Goal: Transaction & Acquisition: Purchase product/service

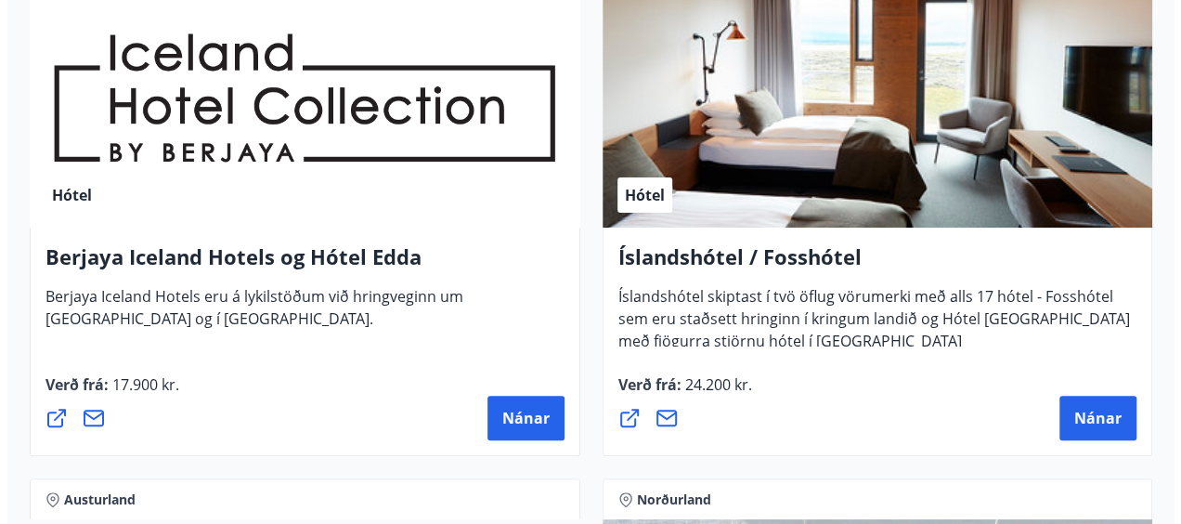
scroll to position [3547, 0]
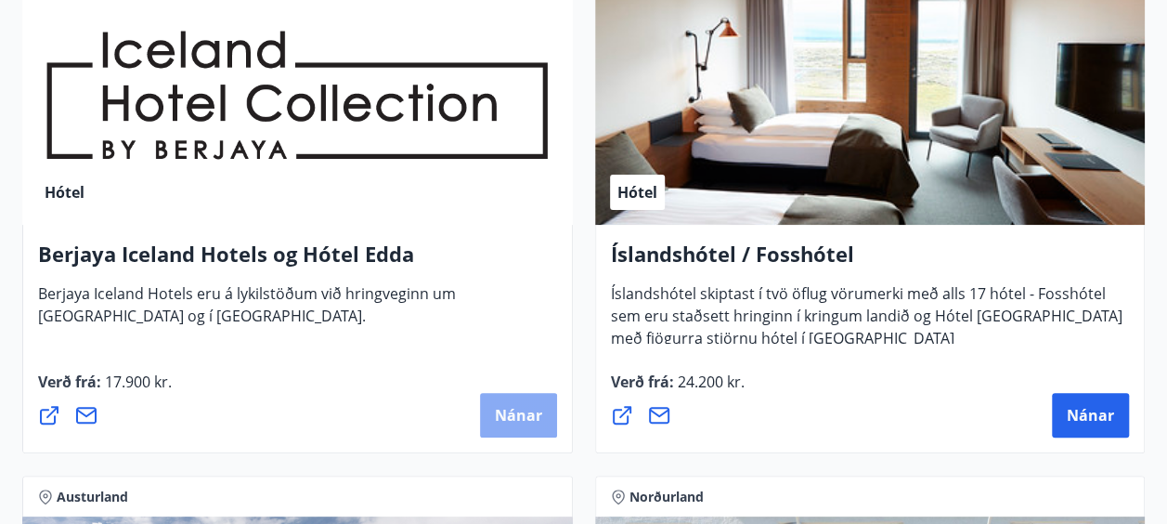
click at [488, 418] on button "Nánar" at bounding box center [518, 415] width 77 height 45
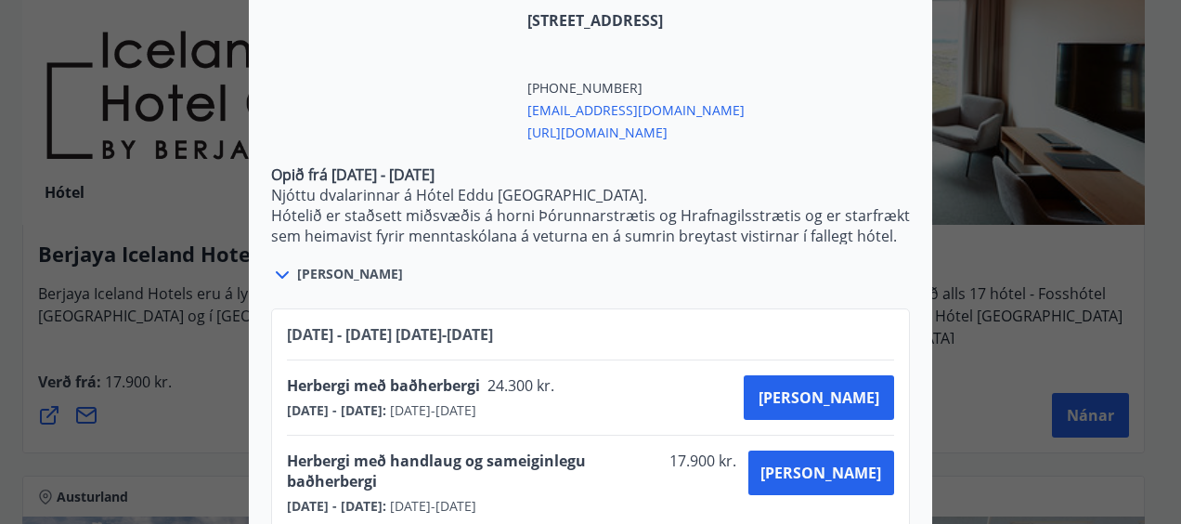
scroll to position [4250, 0]
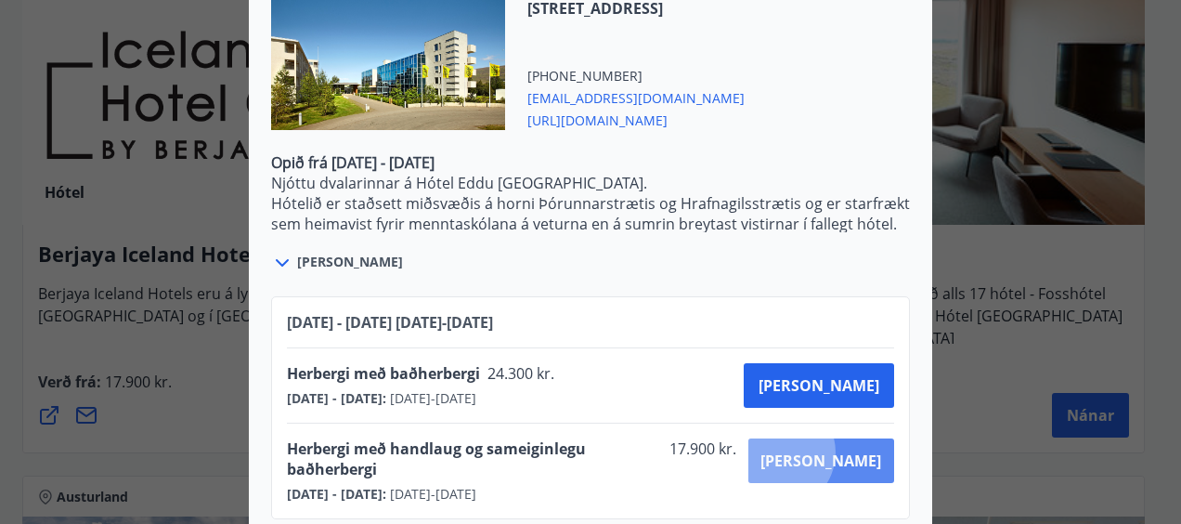
click at [840, 450] on span "[PERSON_NAME]" at bounding box center [821, 460] width 121 height 20
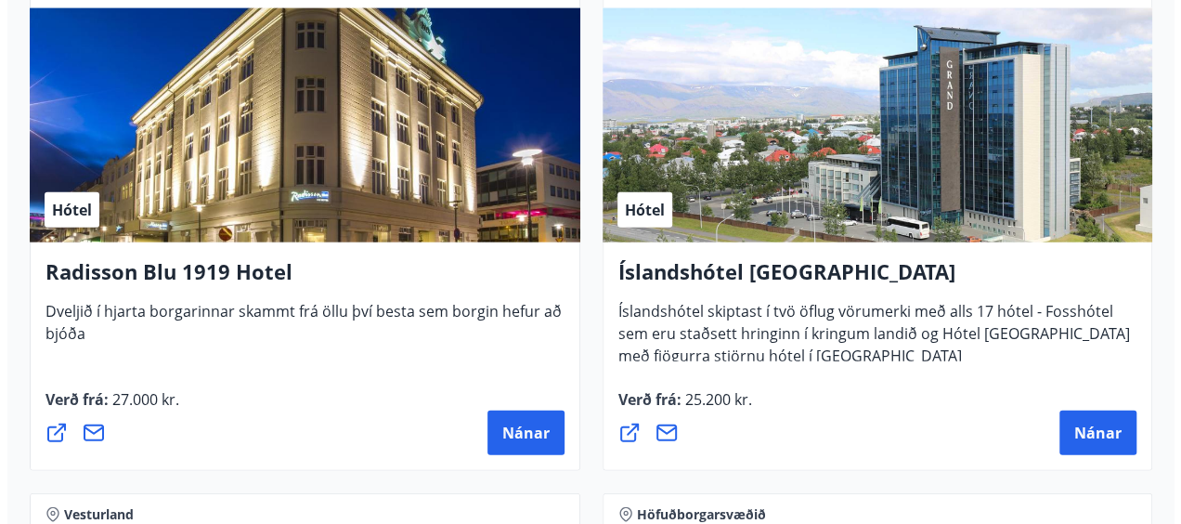
scroll to position [5631, 0]
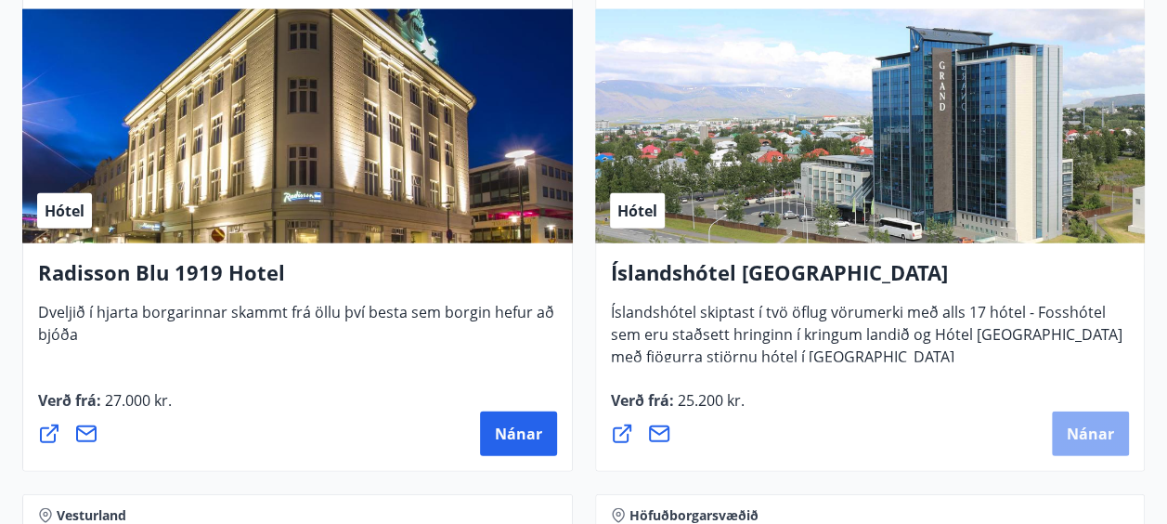
click at [1090, 429] on span "Nánar" at bounding box center [1090, 433] width 47 height 20
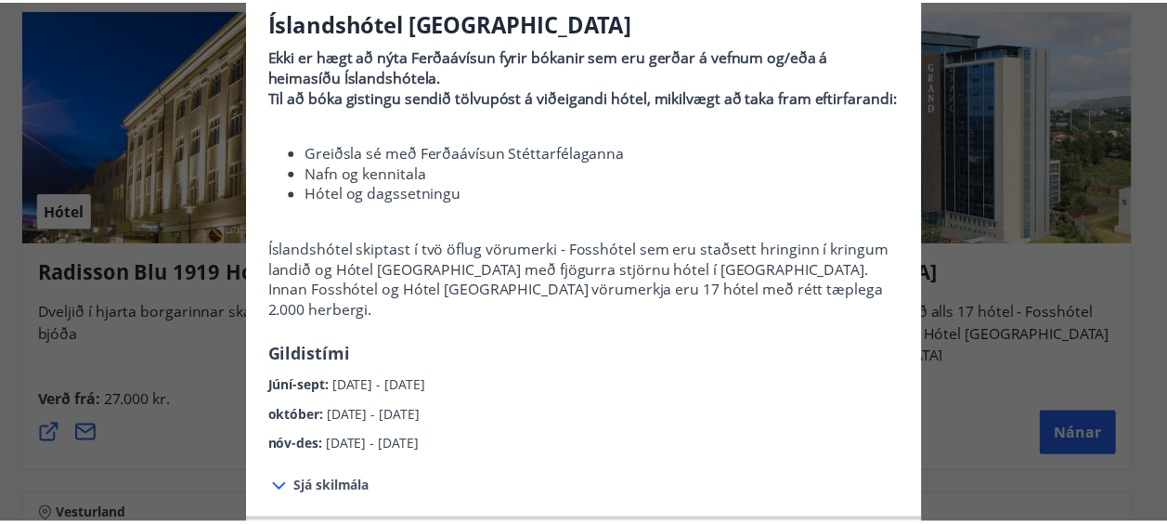
scroll to position [0, 0]
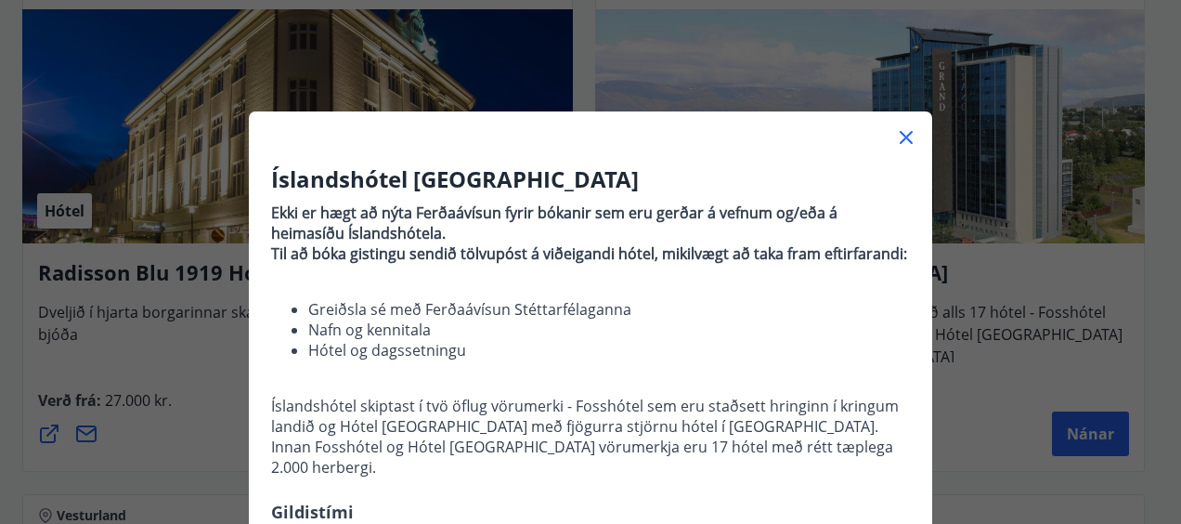
click at [900, 136] on icon at bounding box center [906, 137] width 13 height 13
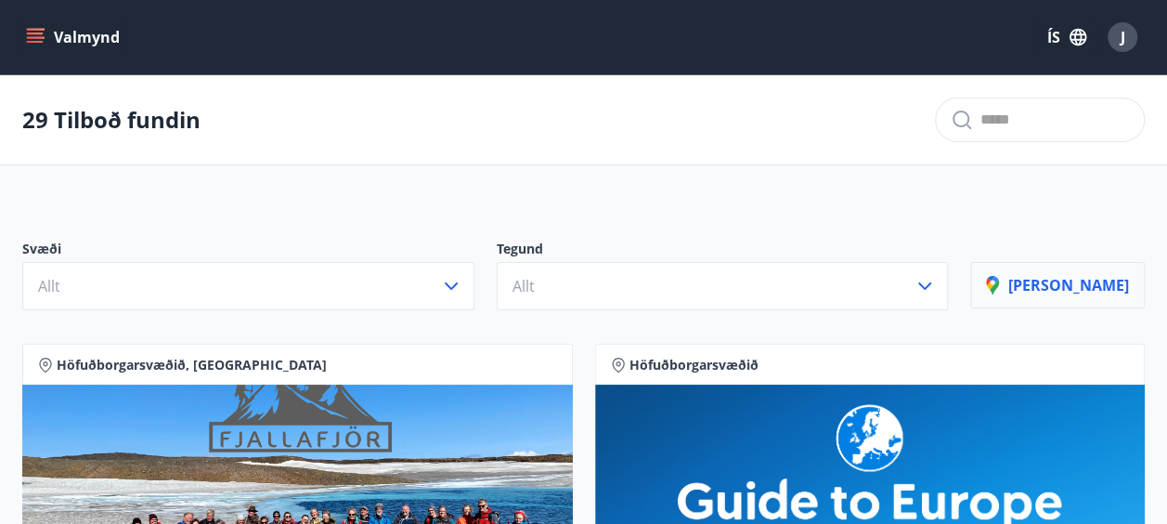
click at [1122, 293] on p "[PERSON_NAME]" at bounding box center [1057, 285] width 143 height 20
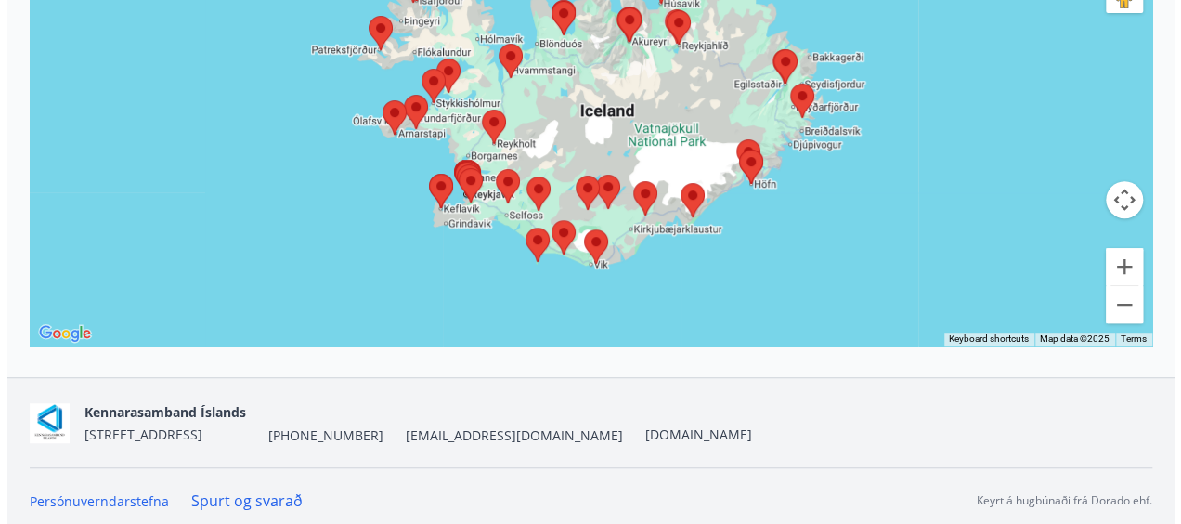
scroll to position [424, 0]
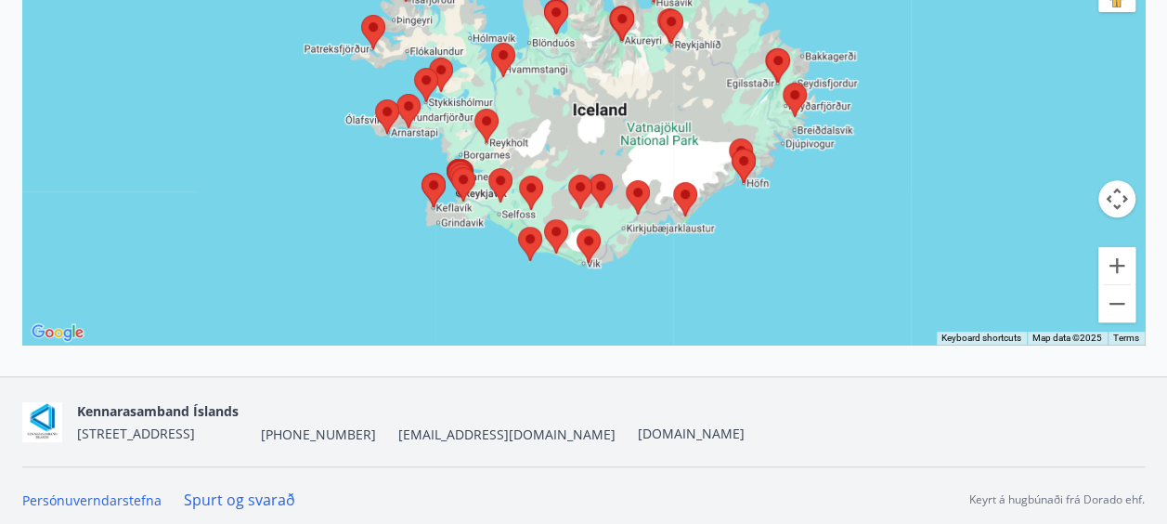
click at [619, 20] on img at bounding box center [622, 24] width 24 height 34
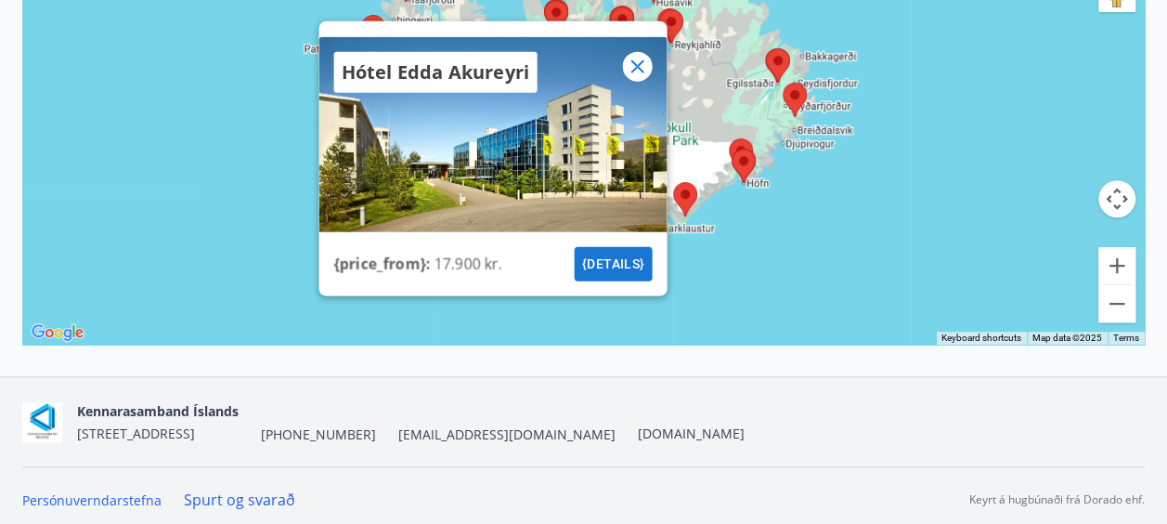
click at [620, 260] on button "{details}" at bounding box center [613, 264] width 78 height 34
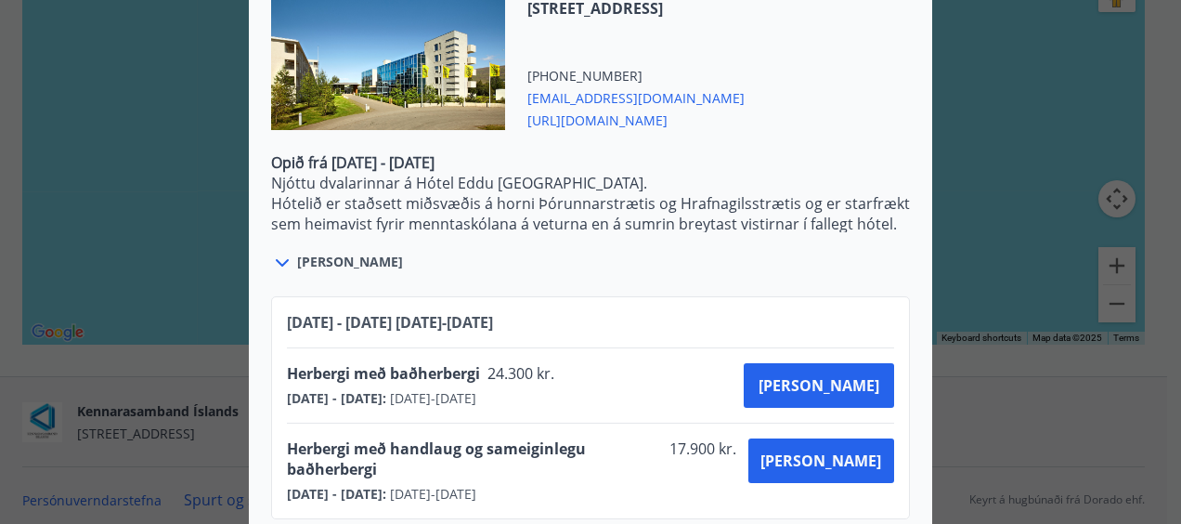
scroll to position [4140, 0]
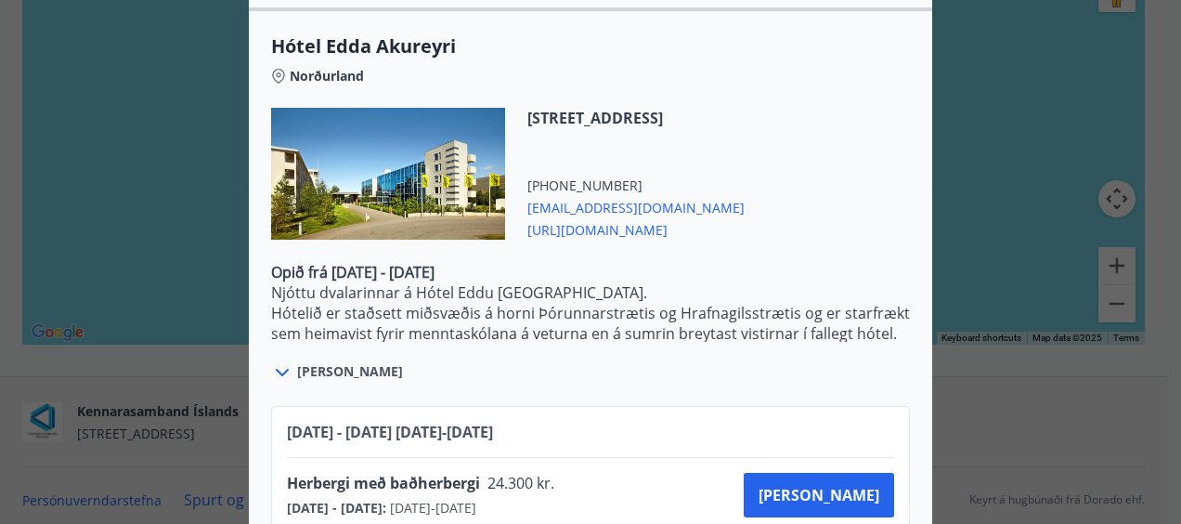
click at [275, 363] on icon at bounding box center [282, 372] width 22 height 22
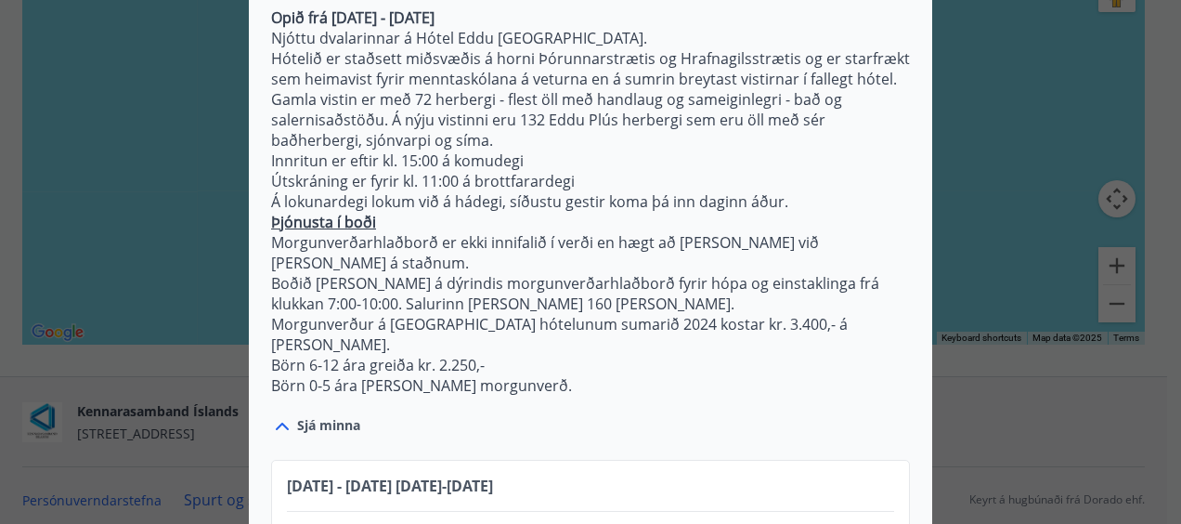
scroll to position [4517, 0]
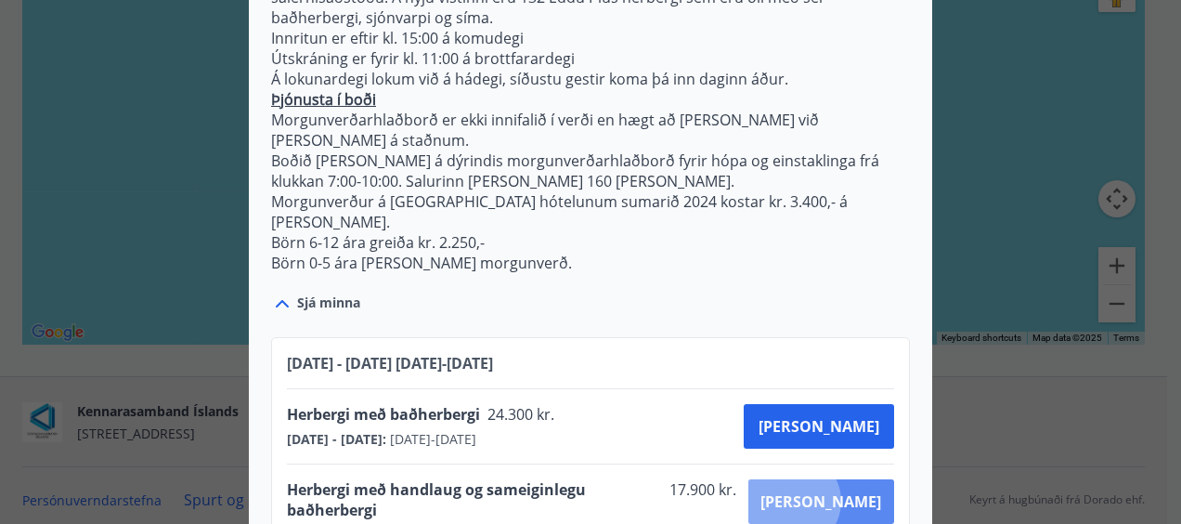
click at [853, 491] on span "[PERSON_NAME]" at bounding box center [821, 501] width 121 height 20
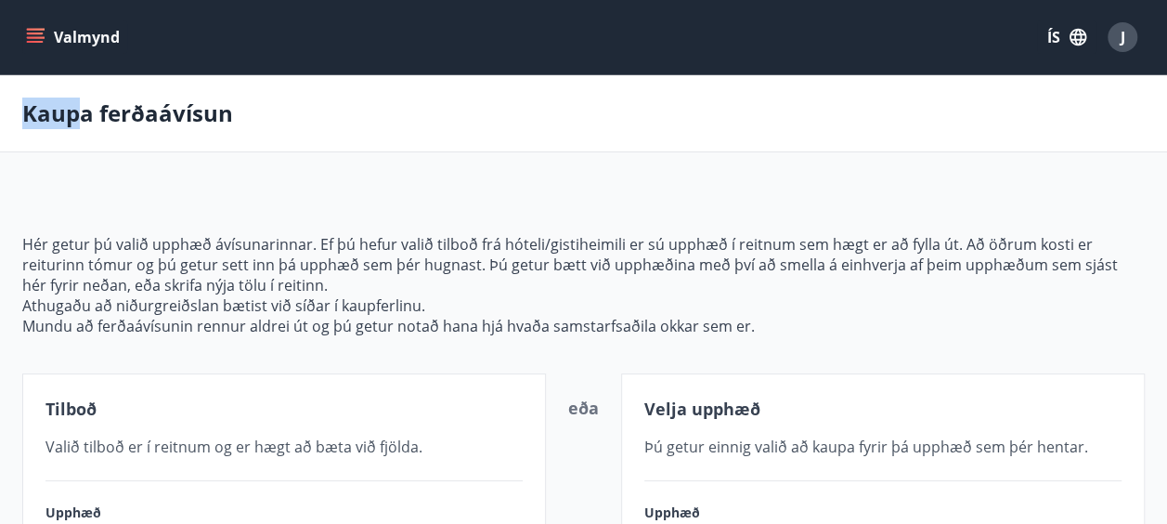
drag, startPoint x: 84, startPoint y: 125, endPoint x: 12, endPoint y: -54, distance: 193.0
click at [12, 0] on html "**********" at bounding box center [583, 456] width 1167 height 912
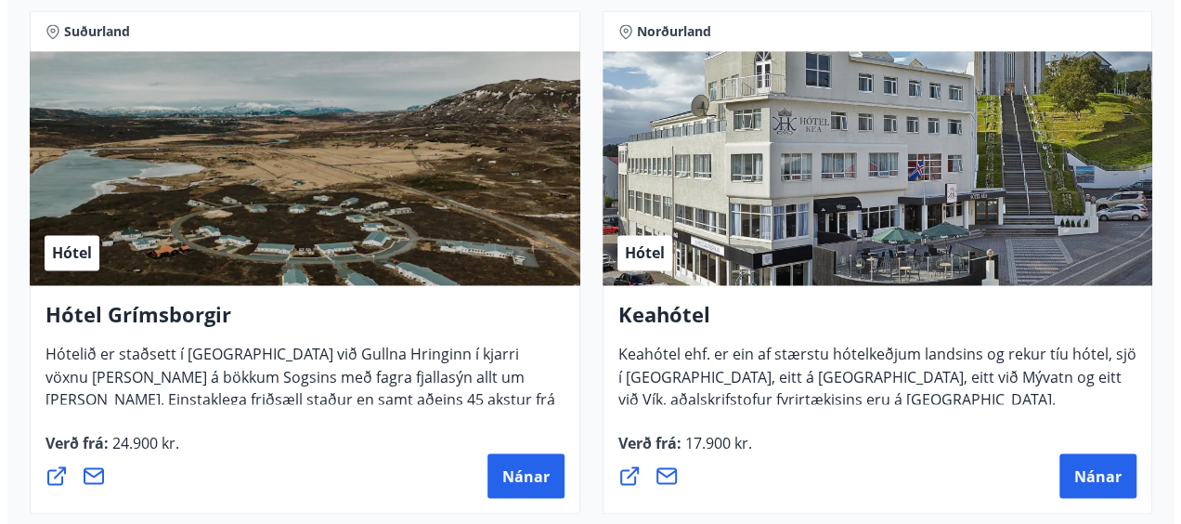
scroll to position [1386, 0]
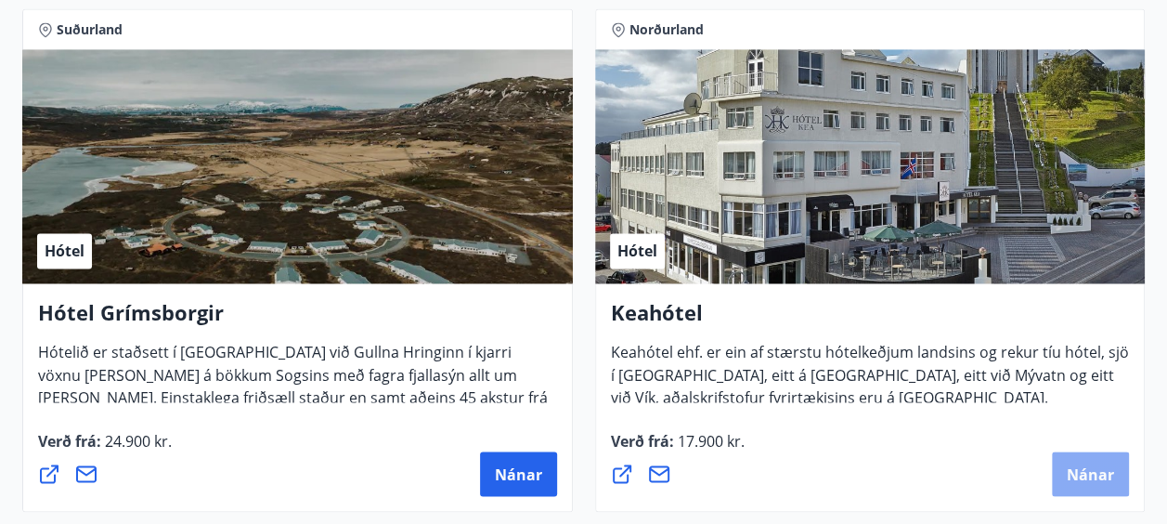
click at [1074, 471] on span "Nánar" at bounding box center [1090, 473] width 47 height 20
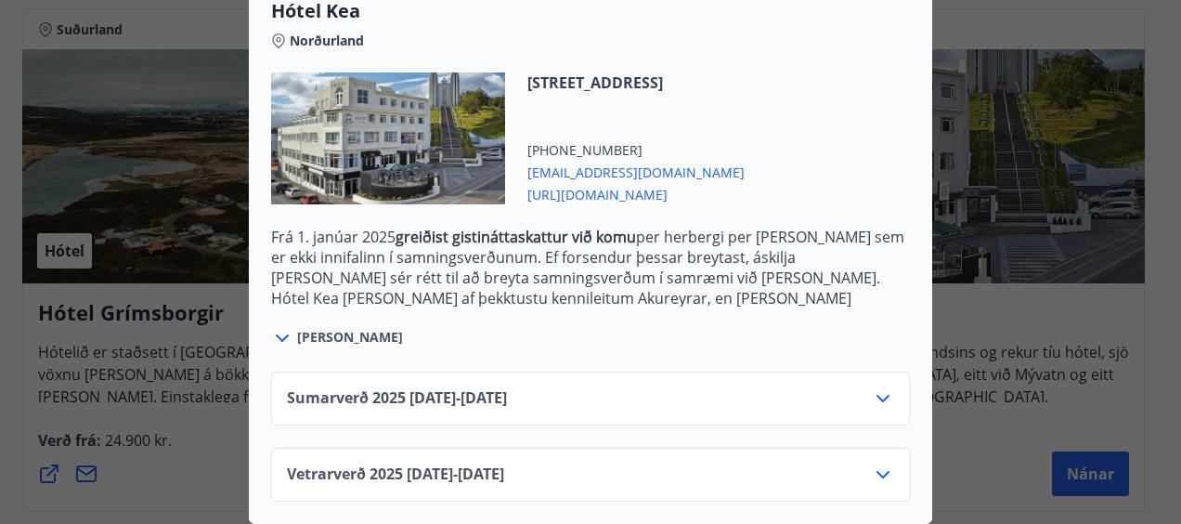
scroll to position [524, 0]
click at [275, 332] on icon at bounding box center [282, 338] width 22 height 22
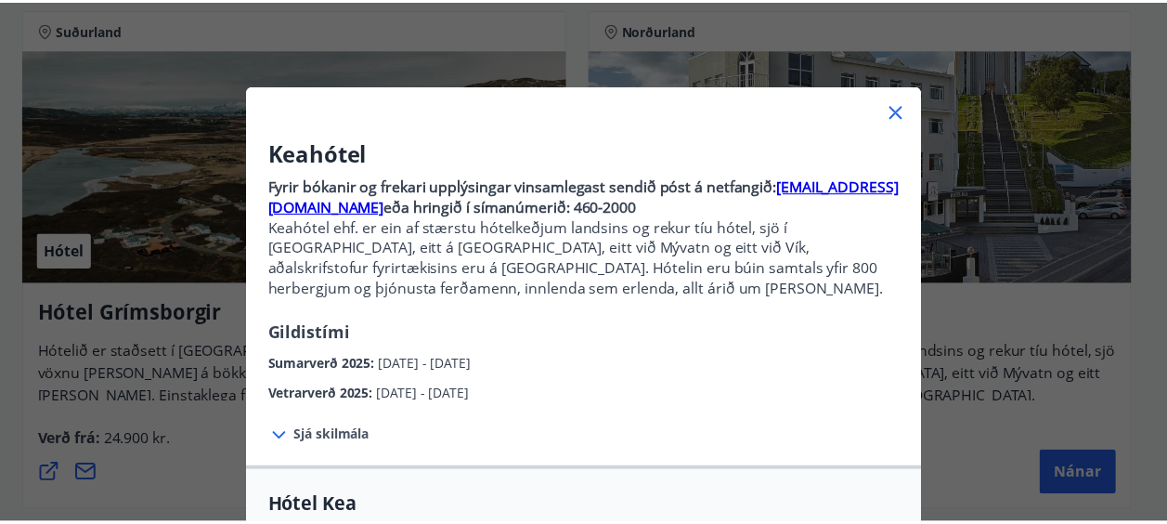
scroll to position [25, 0]
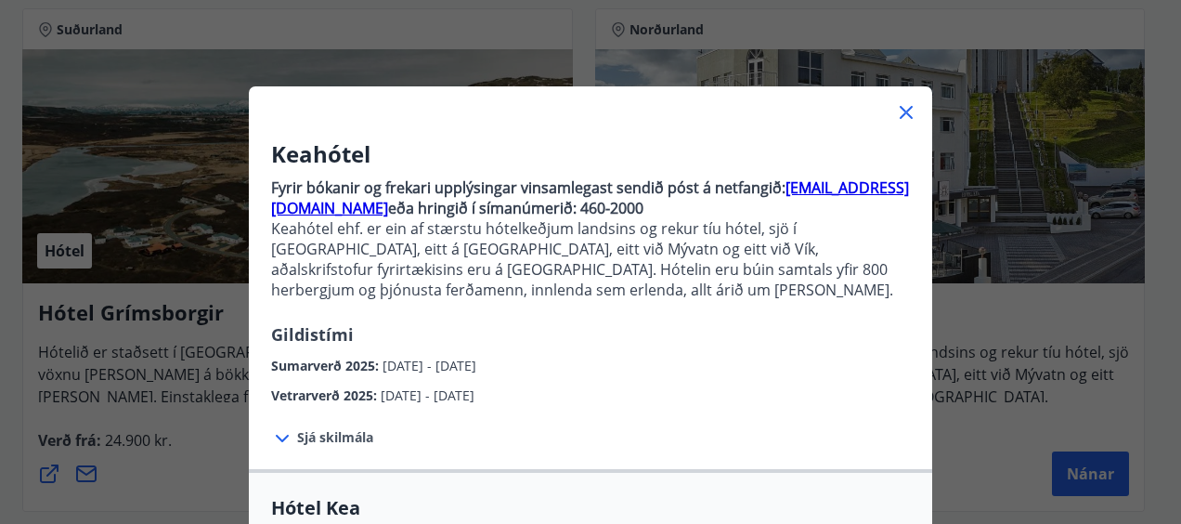
click at [895, 109] on icon at bounding box center [906, 112] width 22 height 22
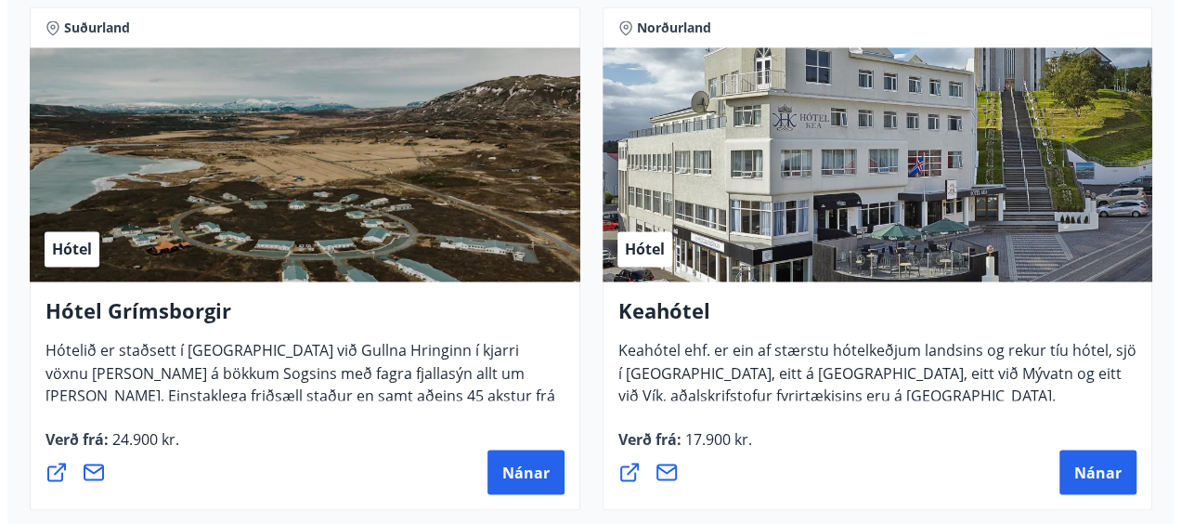
scroll to position [1389, 0]
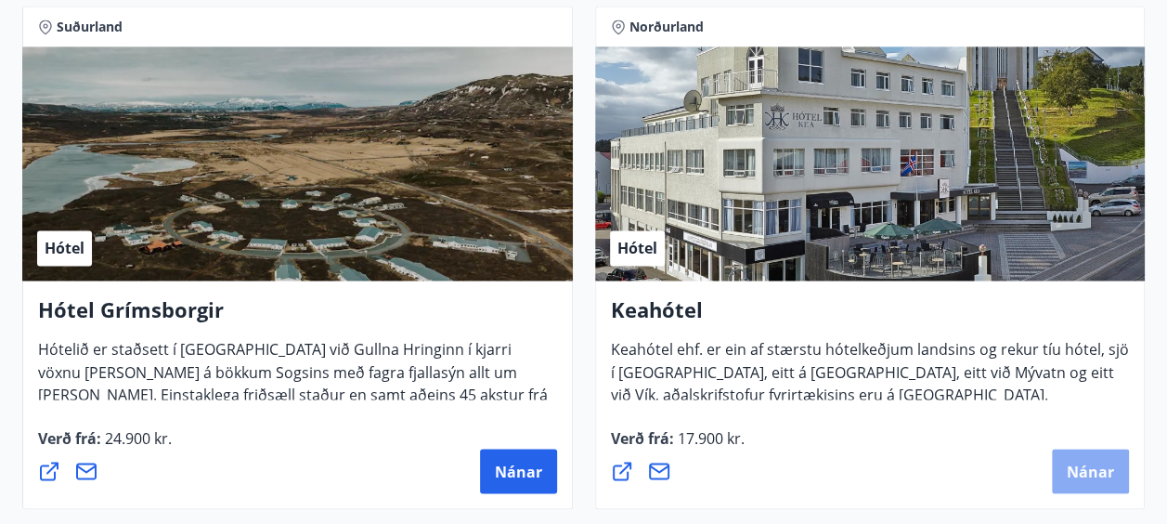
click at [1074, 475] on span "Nánar" at bounding box center [1090, 471] width 47 height 20
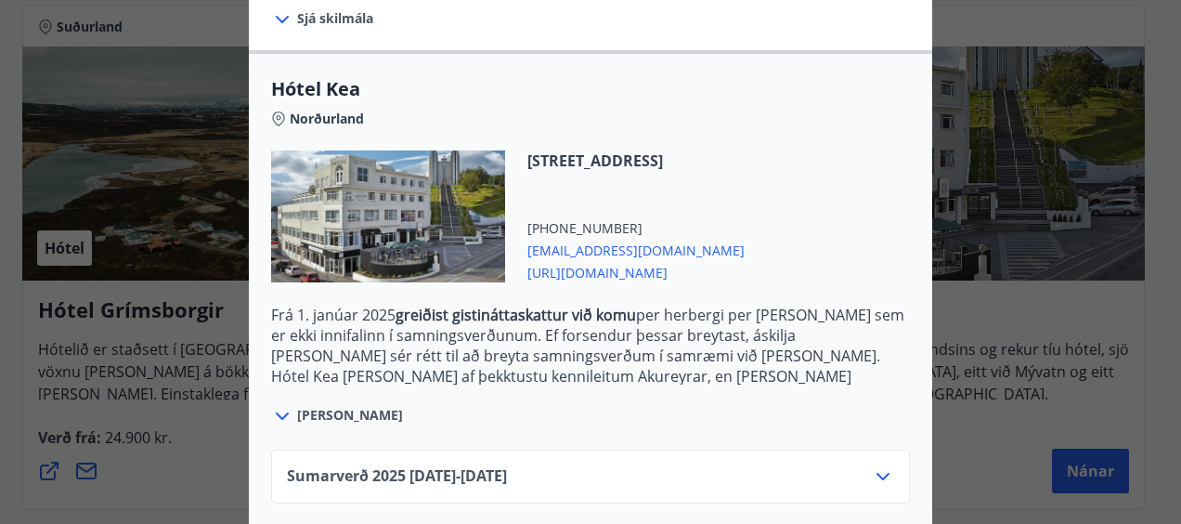
scroll to position [462, 0]
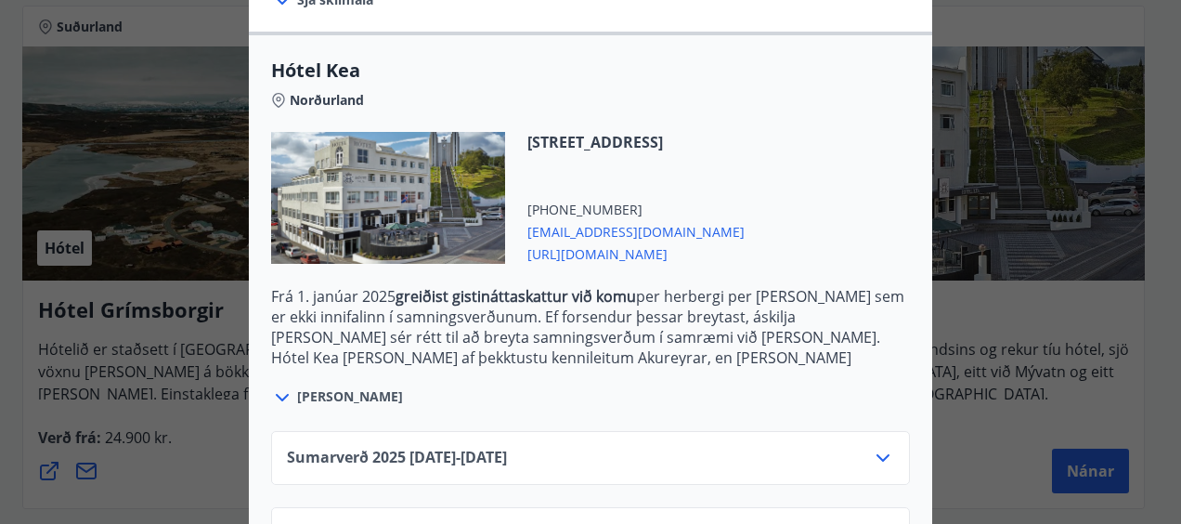
click at [878, 458] on icon at bounding box center [883, 457] width 13 height 7
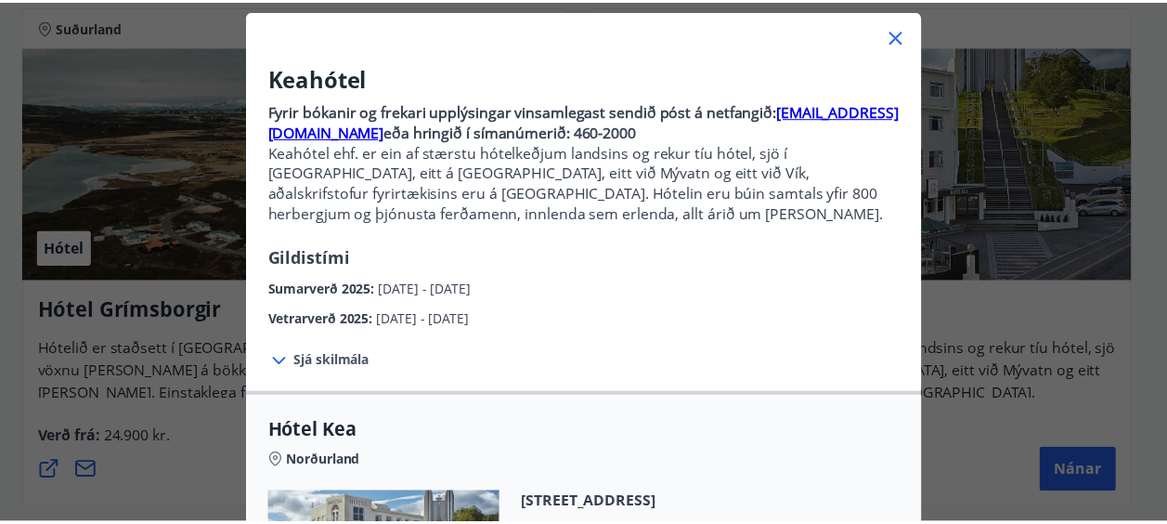
scroll to position [0, 0]
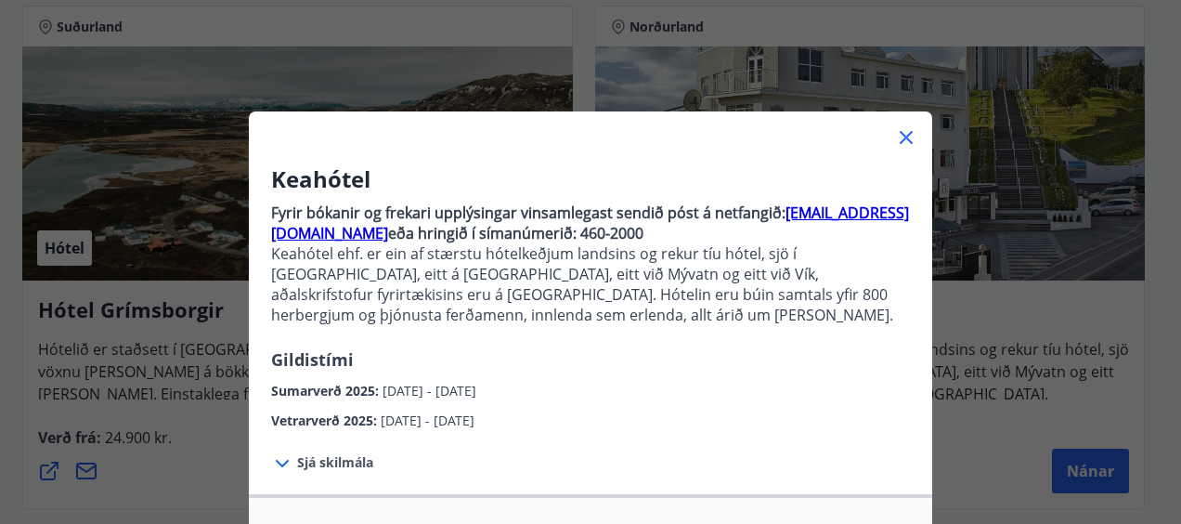
click at [901, 142] on icon at bounding box center [906, 137] width 22 height 22
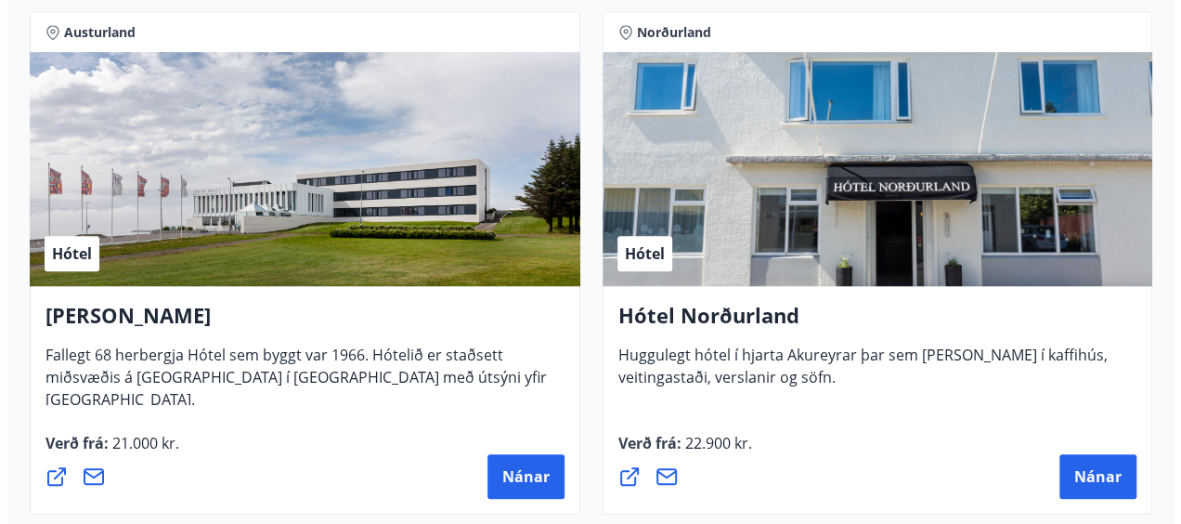
scroll to position [4013, 0]
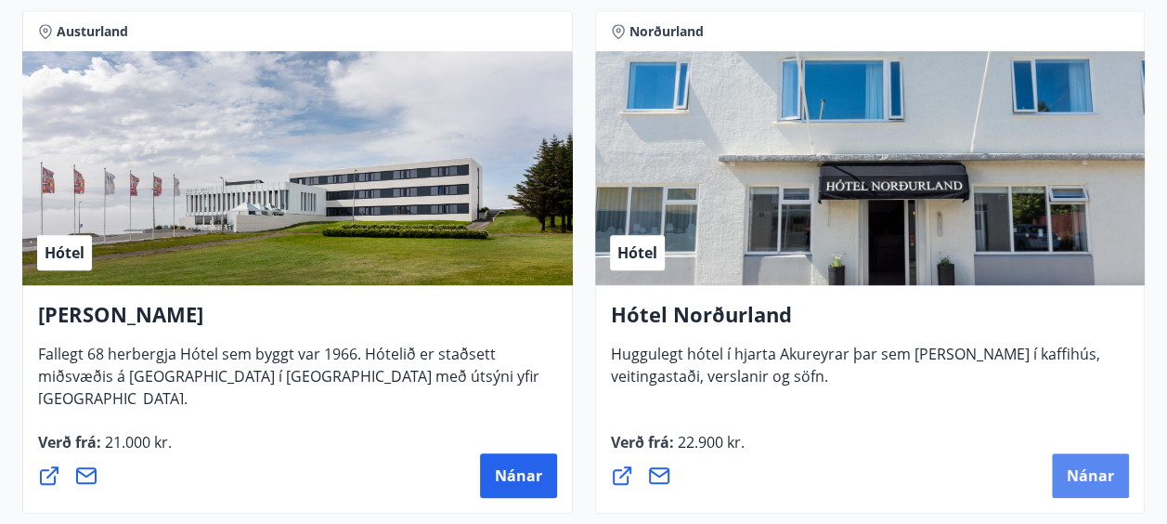
click at [1077, 471] on span "Nánar" at bounding box center [1090, 475] width 47 height 20
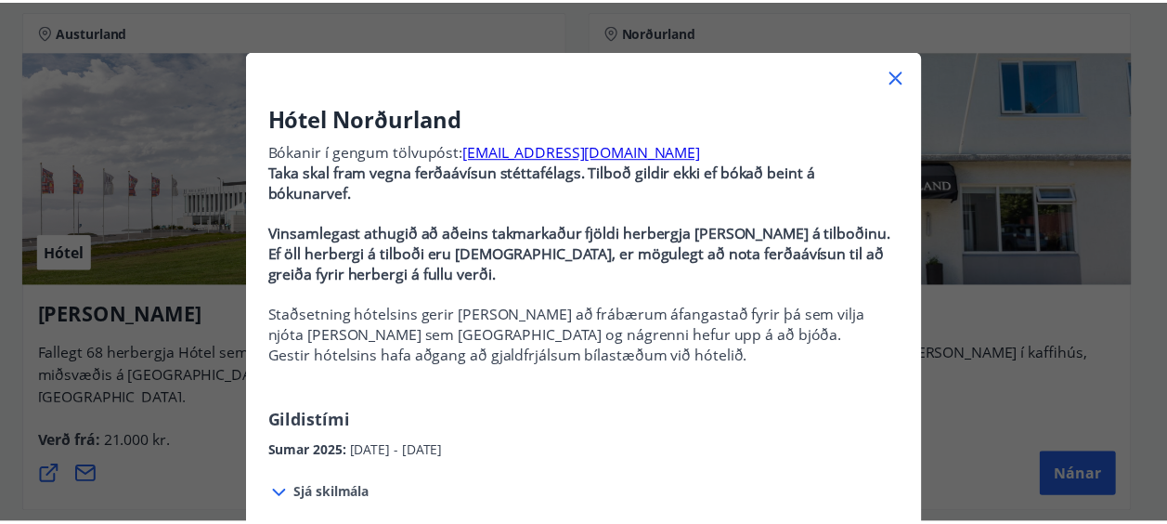
scroll to position [0, 0]
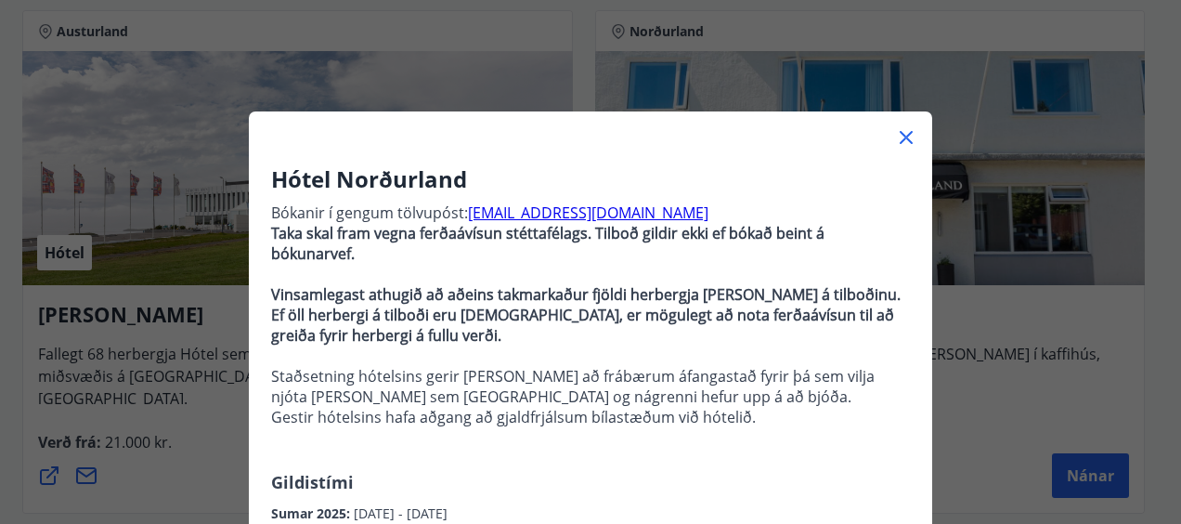
click at [900, 132] on icon at bounding box center [906, 137] width 13 height 13
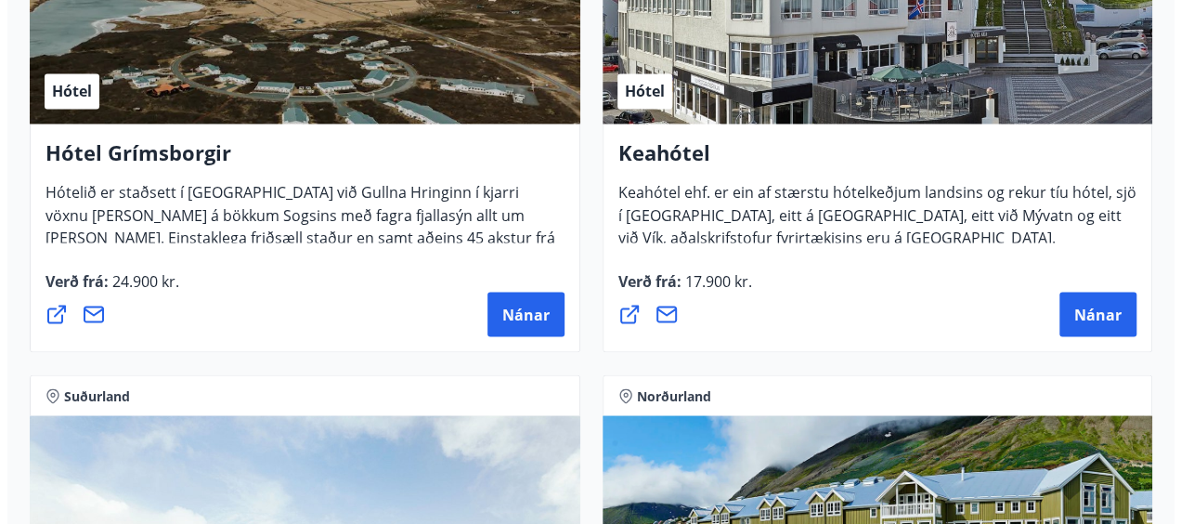
scroll to position [1570, 0]
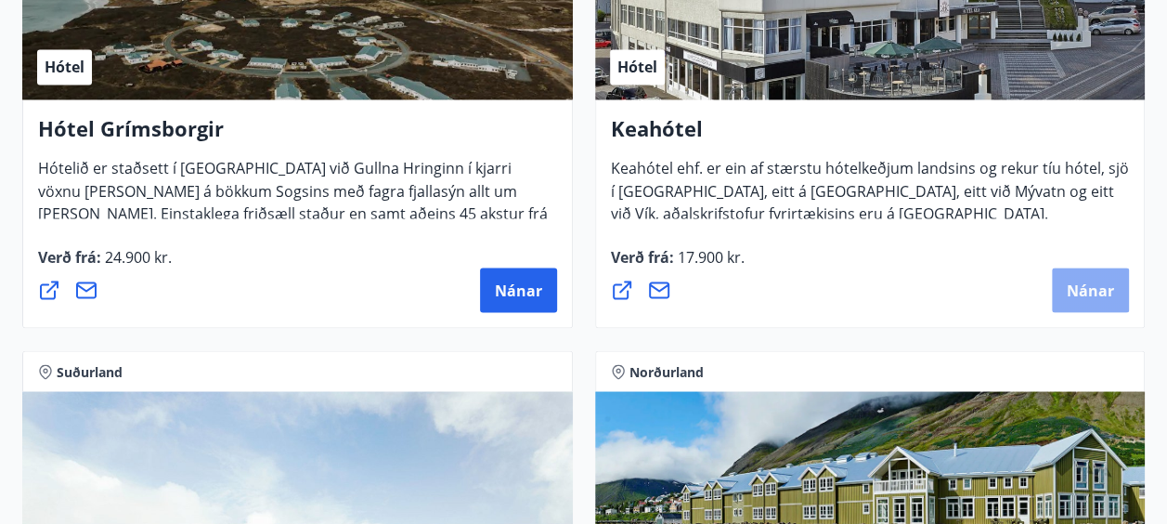
click at [1085, 292] on span "Nánar" at bounding box center [1090, 290] width 47 height 20
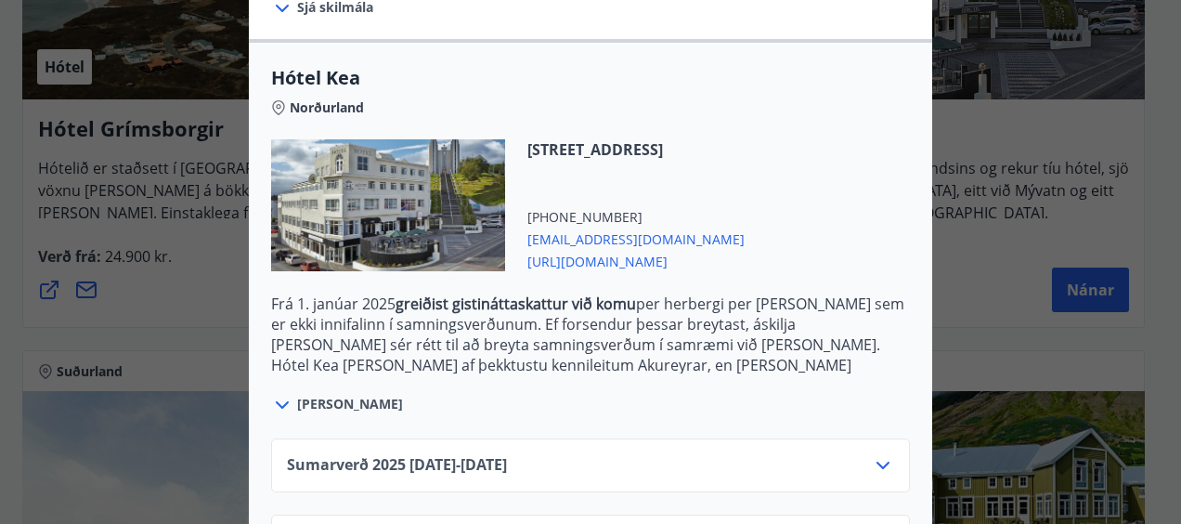
scroll to position [535, 0]
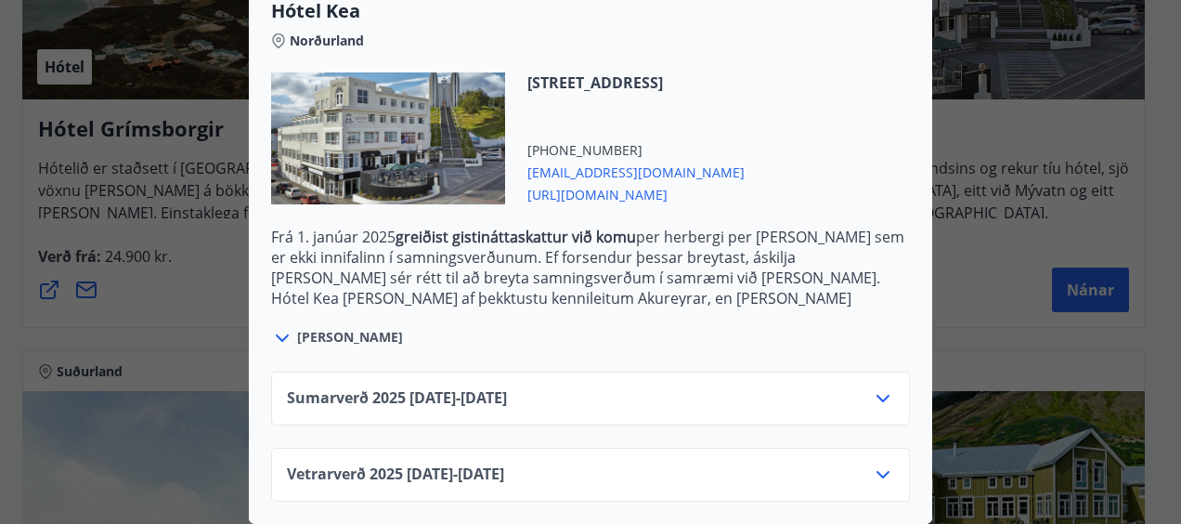
click at [877, 395] on icon at bounding box center [883, 398] width 13 height 7
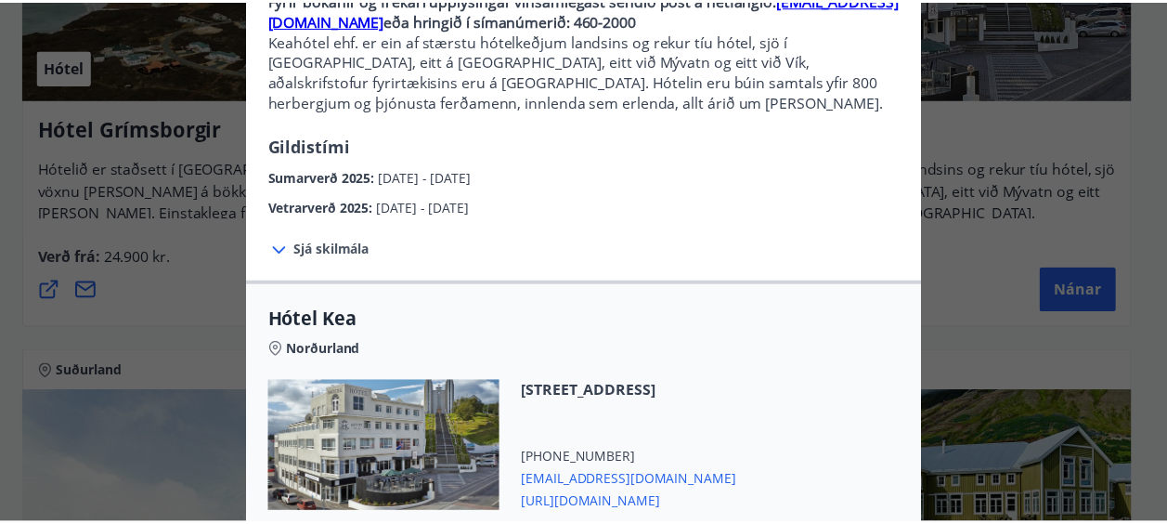
scroll to position [0, 0]
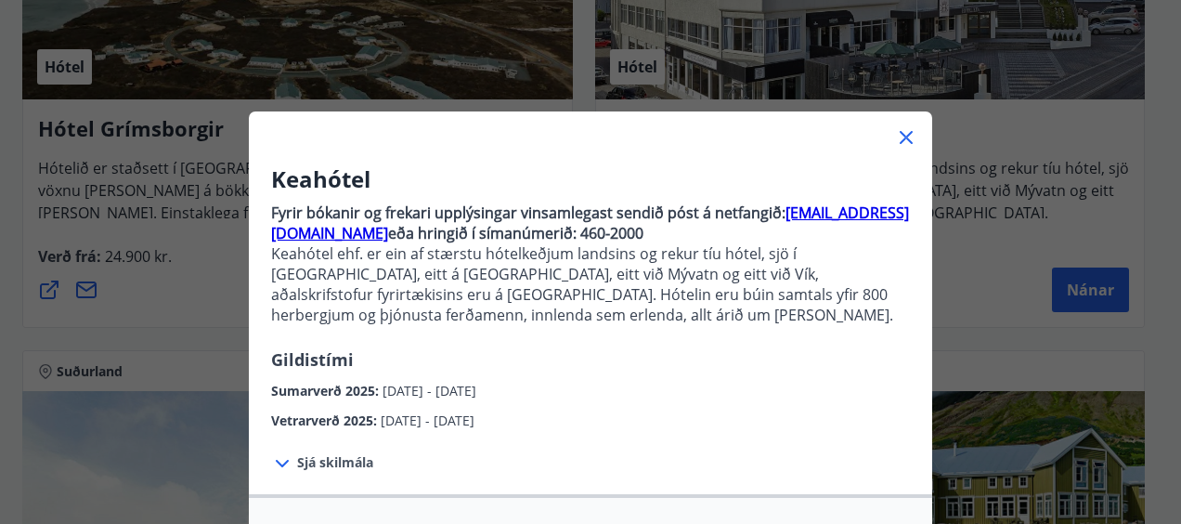
click at [898, 134] on icon at bounding box center [906, 137] width 22 height 22
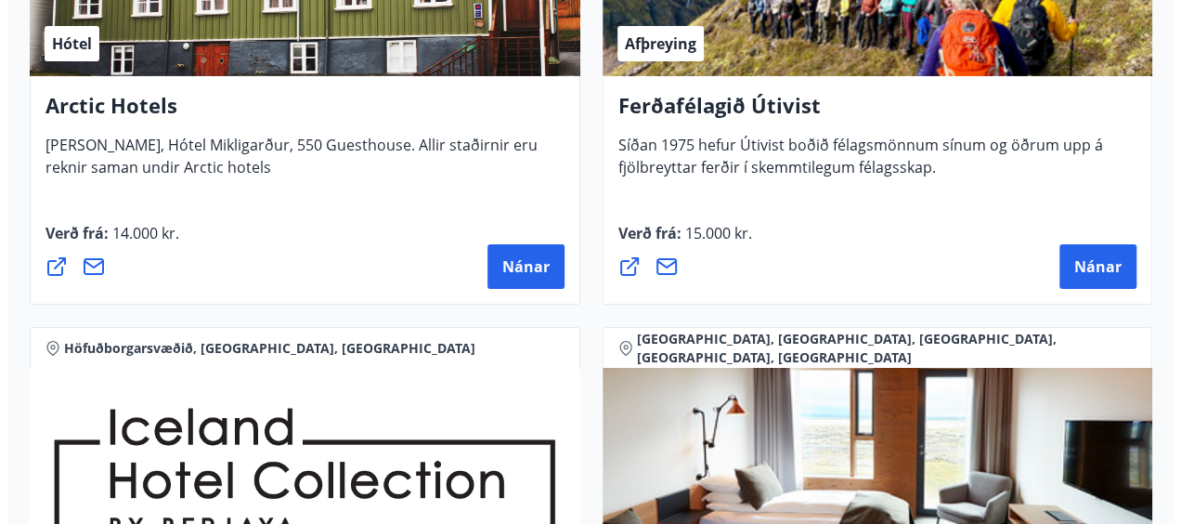
scroll to position [3077, 0]
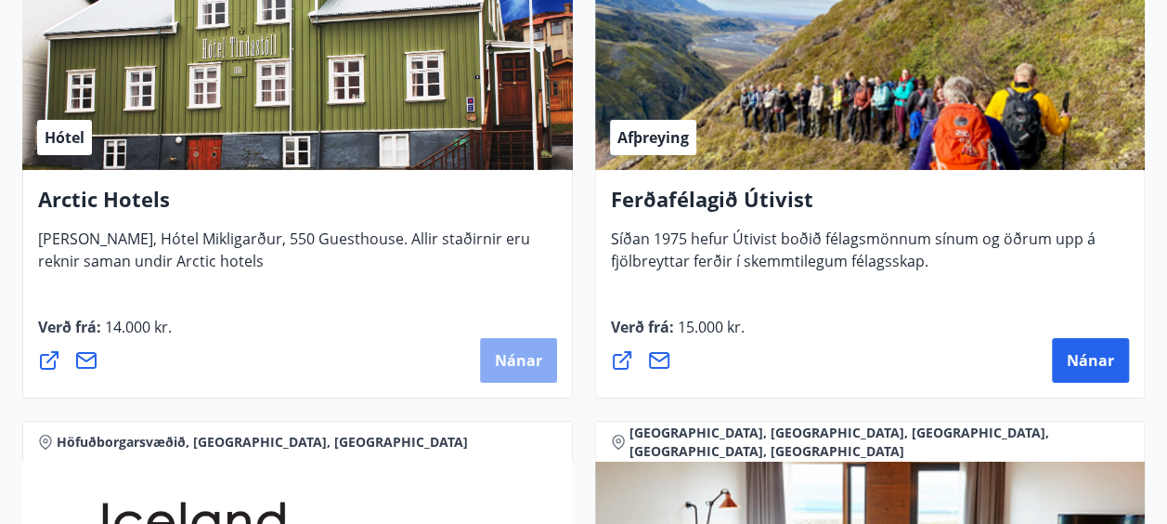
click at [494, 364] on button "Nánar" at bounding box center [518, 360] width 77 height 45
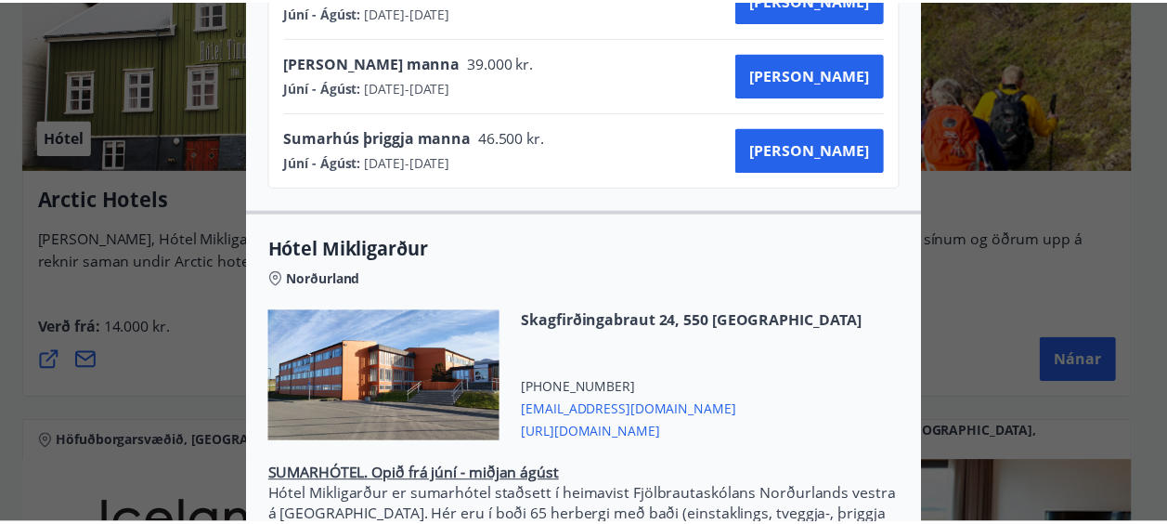
scroll to position [0, 0]
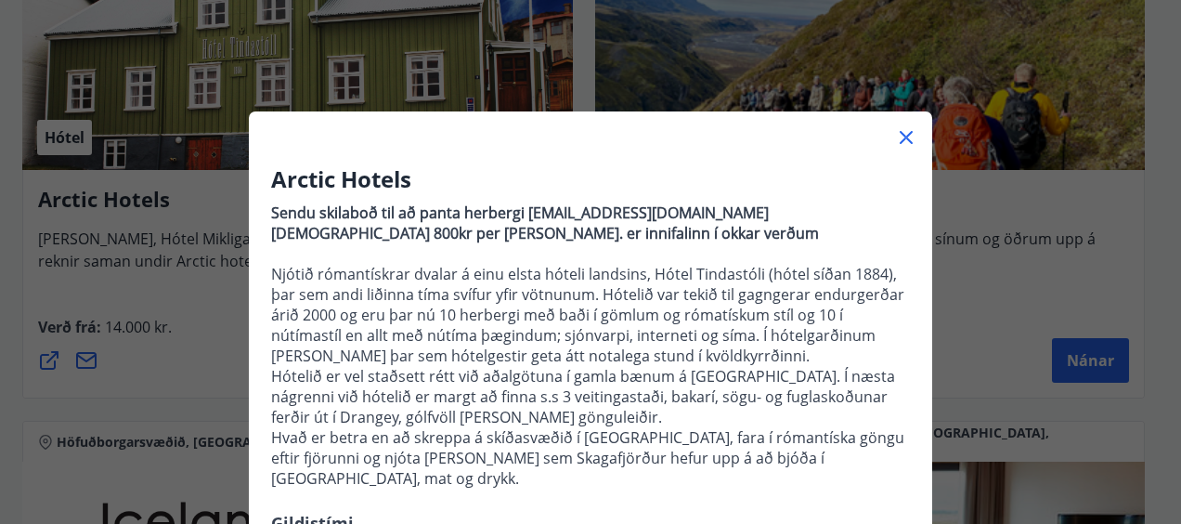
drag, startPoint x: 754, startPoint y: 379, endPoint x: 1122, endPoint y: 201, distance: 408.7
click at [1122, 201] on div "Arctic Hotels Sendu skilaboð til að panta herbergi [EMAIL_ADDRESS][DOMAIN_NAME]…" at bounding box center [590, 262] width 1181 height 524
click at [905, 143] on icon at bounding box center [906, 137] width 22 height 22
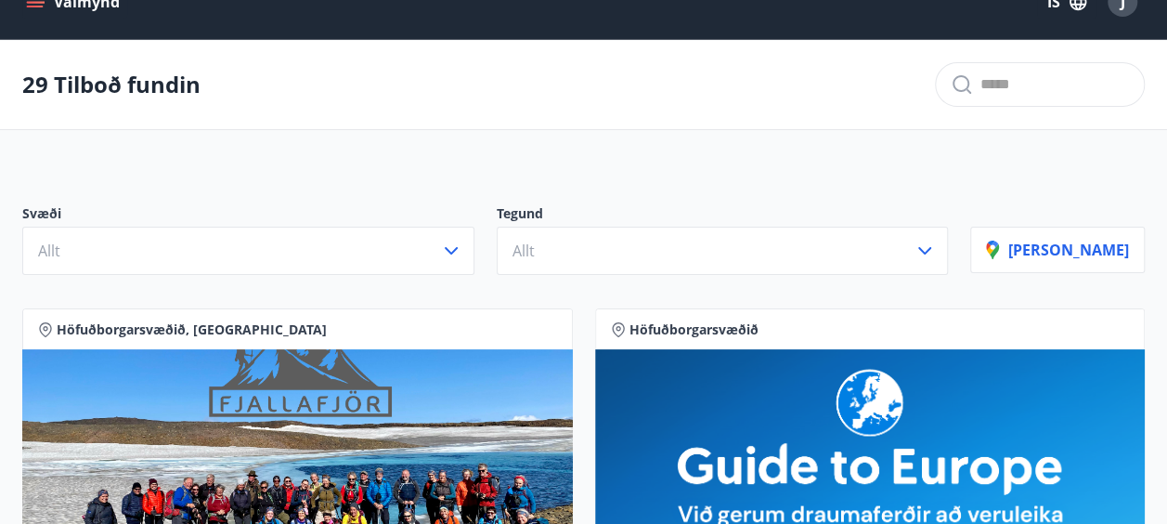
scroll to position [33, 0]
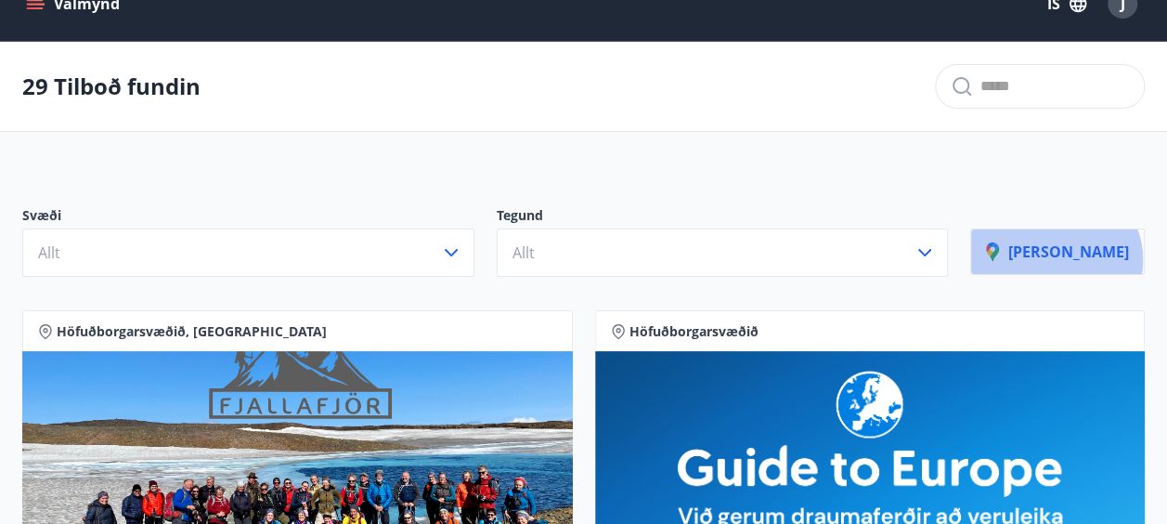
click at [1103, 259] on p "[PERSON_NAME]" at bounding box center [1057, 251] width 143 height 20
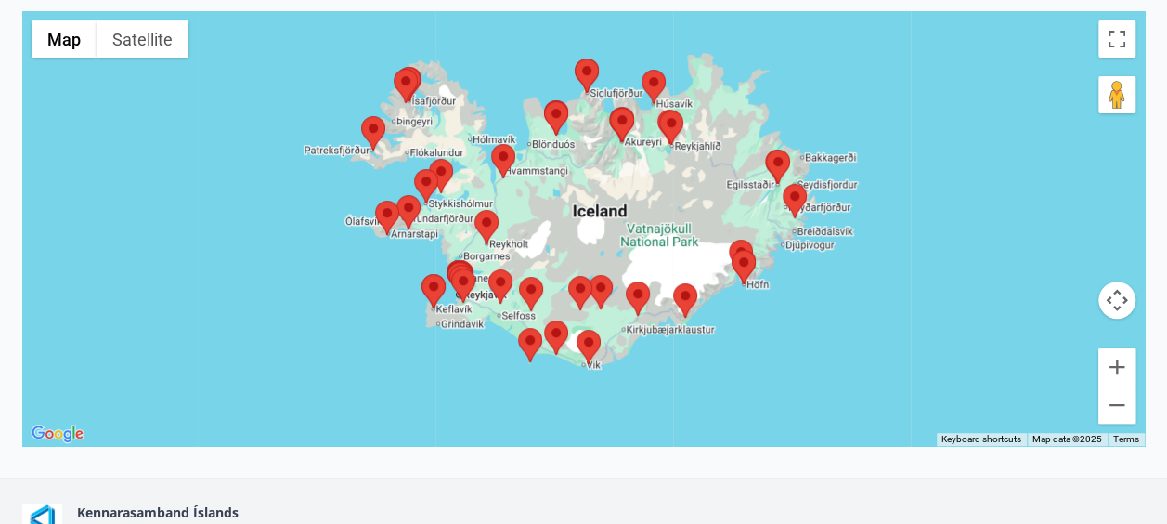
scroll to position [325, 0]
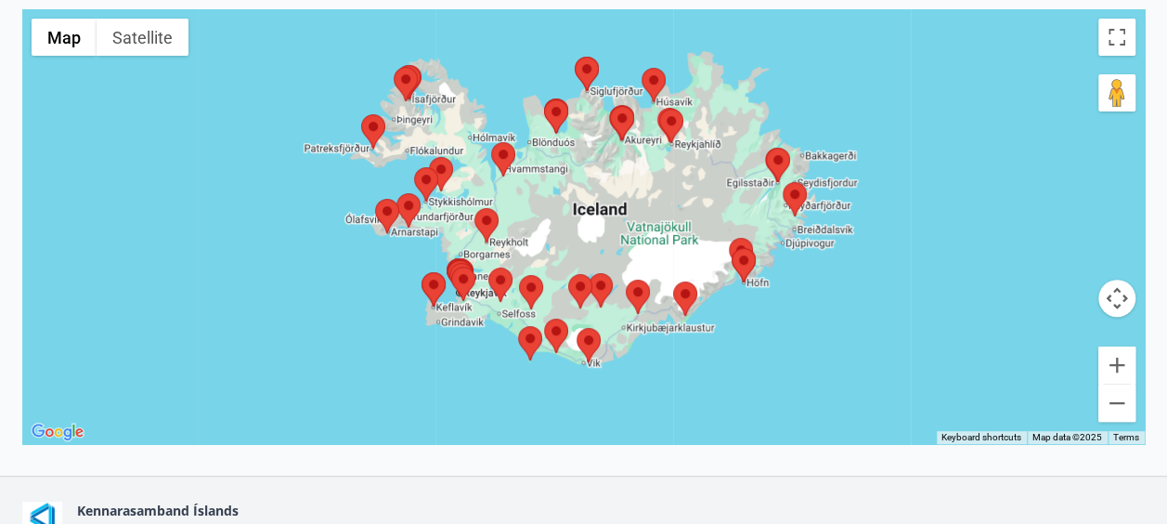
click at [477, 221] on img at bounding box center [487, 225] width 24 height 34
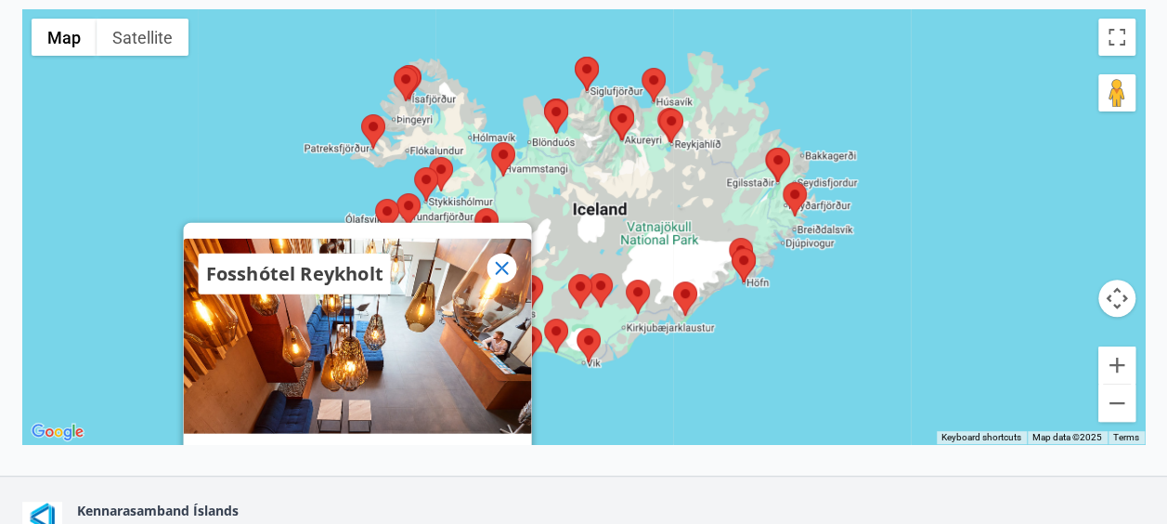
scroll to position [431, 0]
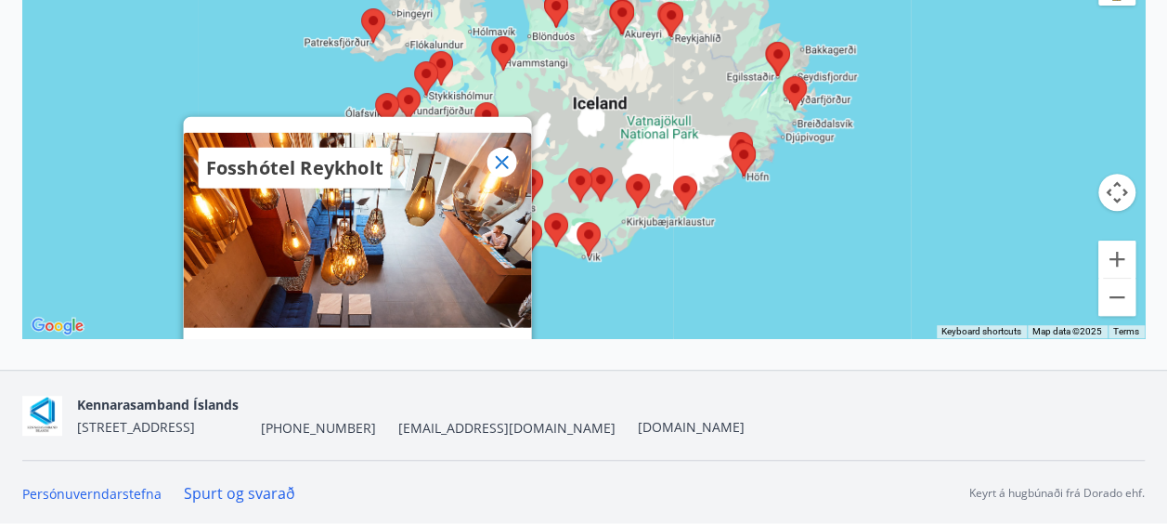
click at [379, 214] on div "Fosshótel Reykholt" at bounding box center [357, 230] width 348 height 195
drag, startPoint x: 379, startPoint y: 214, endPoint x: 882, endPoint y: 412, distance: 541.1
click at [882, 412] on nav "Kennarasamband Íslands [STREET_ADDRESS] [PHONE_NUMBER] [EMAIL_ADDRESS][DOMAIN_N…" at bounding box center [583, 415] width 1123 height 45
click at [502, 153] on icon at bounding box center [501, 162] width 22 height 22
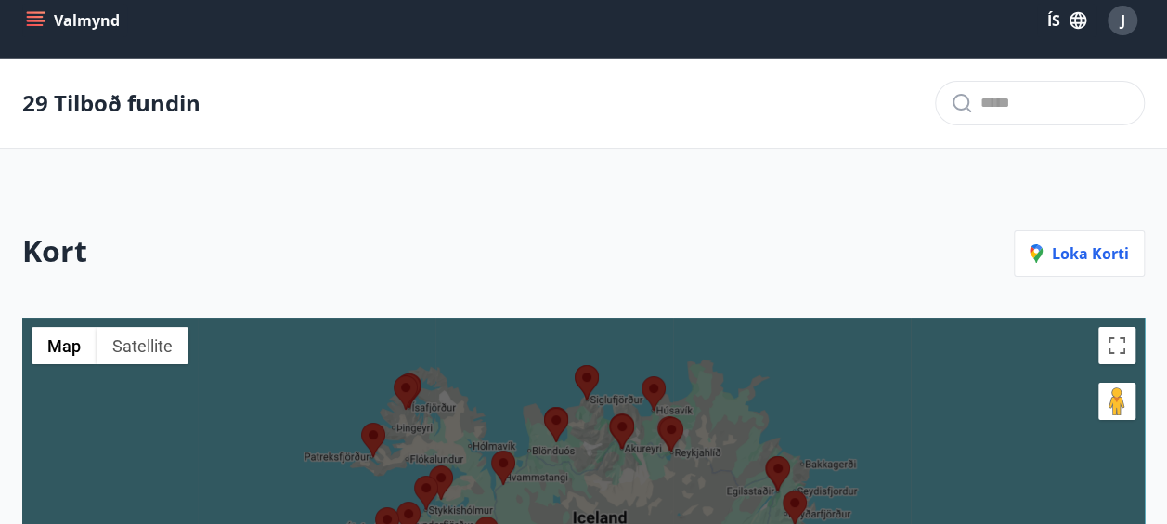
scroll to position [0, 0]
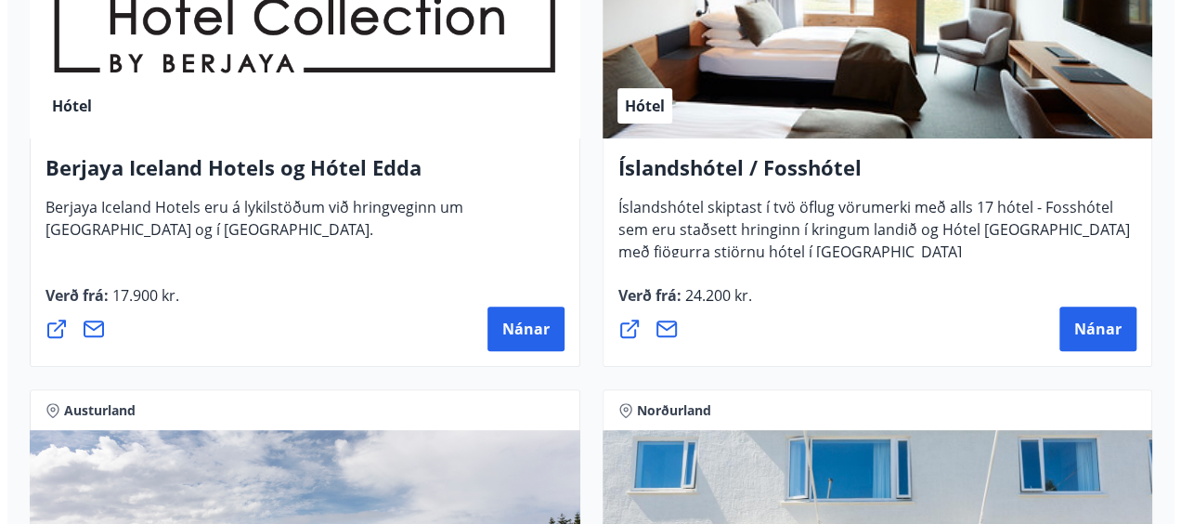
scroll to position [3635, 0]
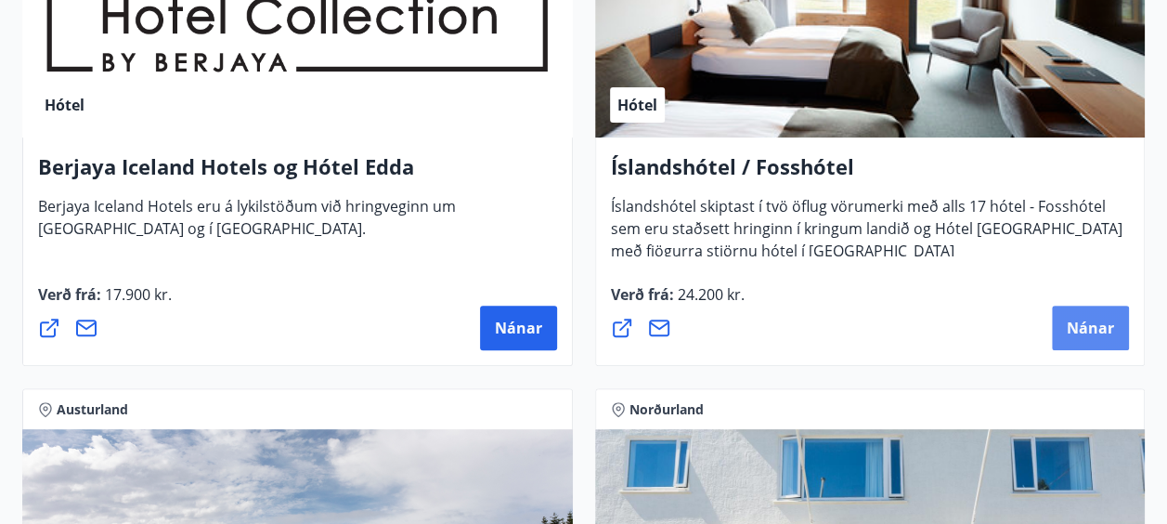
click at [1079, 342] on button "Nánar" at bounding box center [1090, 328] width 77 height 45
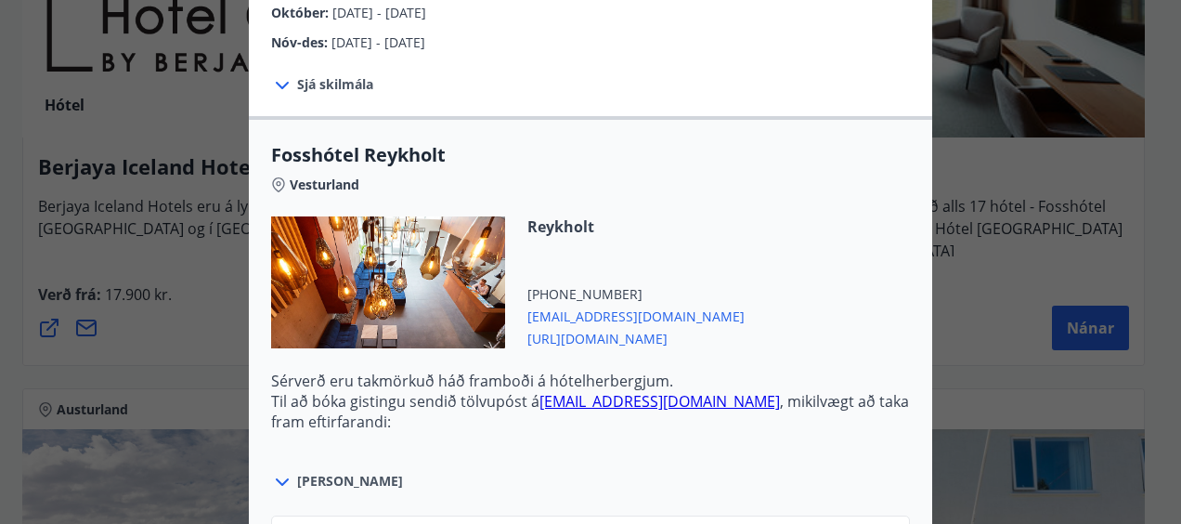
scroll to position [564, 0]
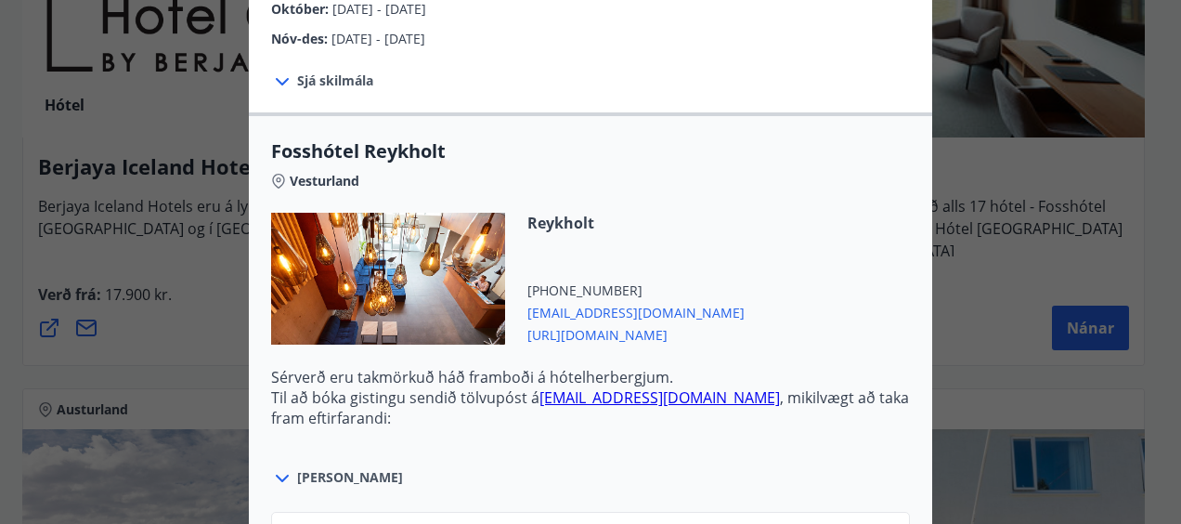
click at [276, 475] on icon at bounding box center [282, 478] width 13 height 7
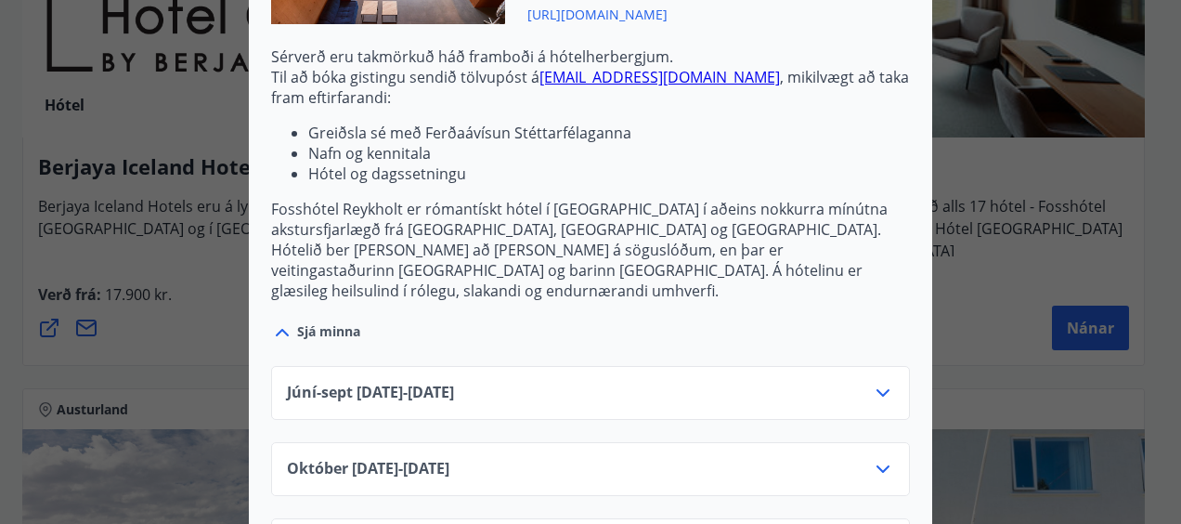
scroll to position [885, 0]
click at [877, 381] on icon at bounding box center [883, 392] width 22 height 22
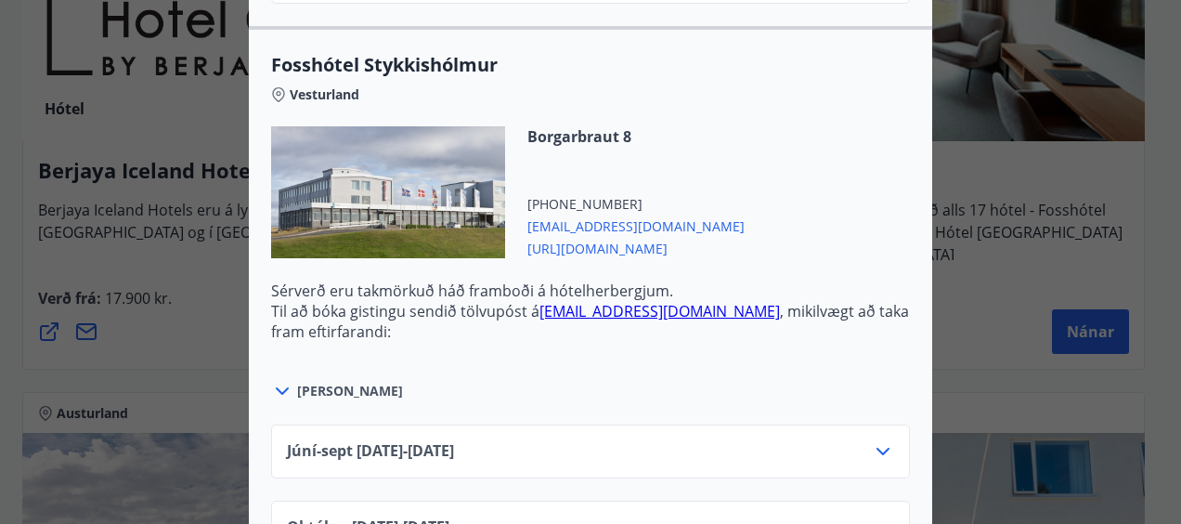
scroll to position [1646, 0]
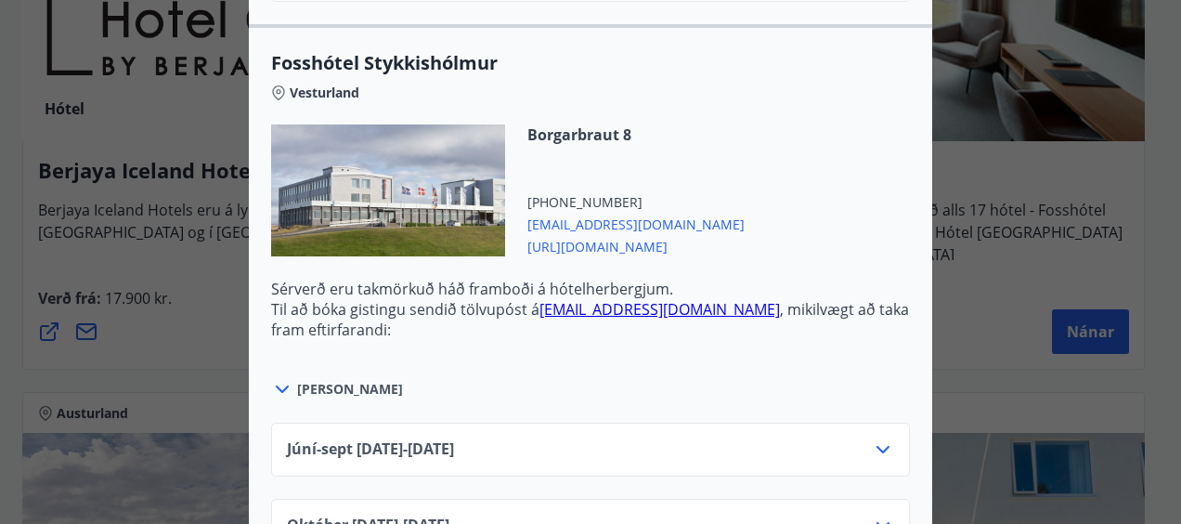
click at [276, 385] on icon at bounding box center [282, 388] width 13 height 7
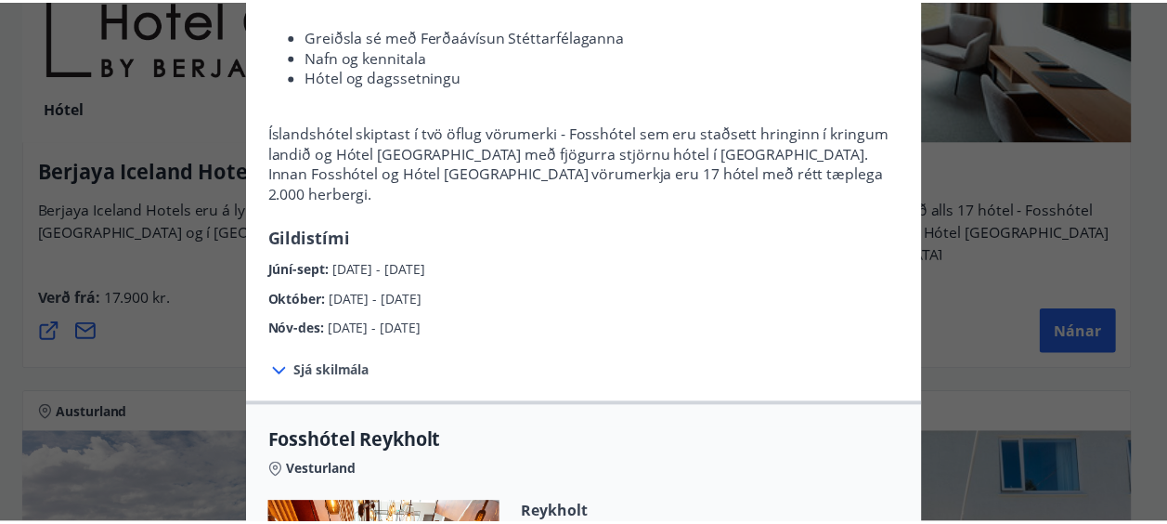
scroll to position [0, 0]
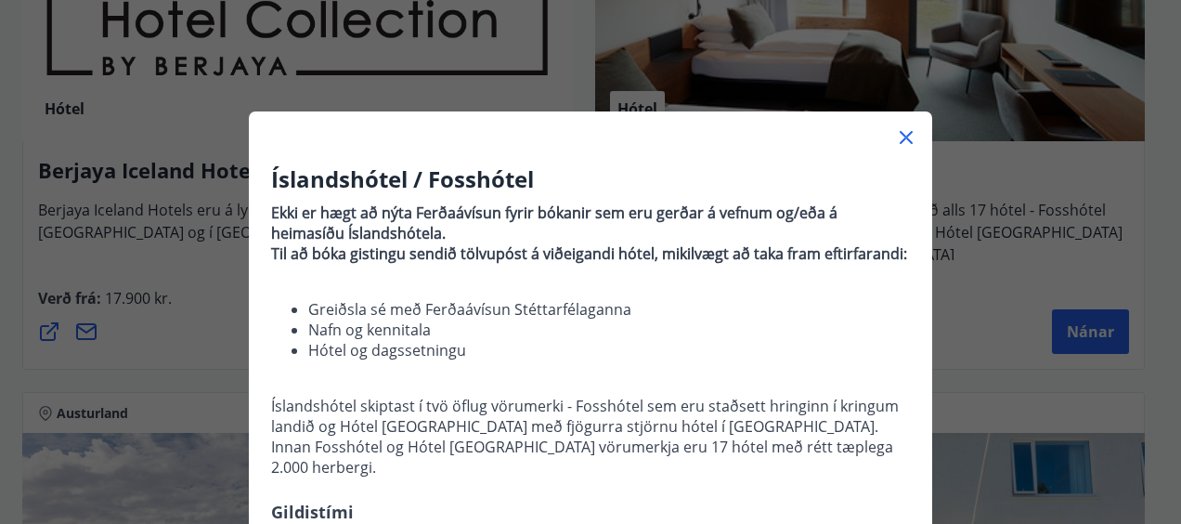
click at [895, 136] on icon at bounding box center [906, 137] width 22 height 22
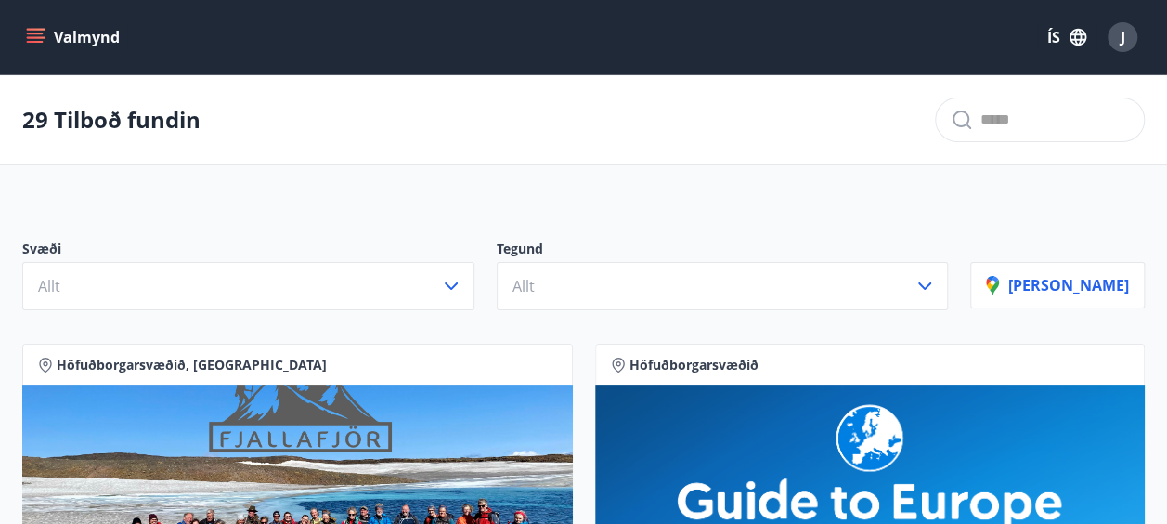
drag, startPoint x: 894, startPoint y: 136, endPoint x: 145, endPoint y: 120, distance: 749.6
click at [145, 120] on div "29 Tilboð fundin" at bounding box center [583, 120] width 1167 height 90
